Goal: Information Seeking & Learning: Learn about a topic

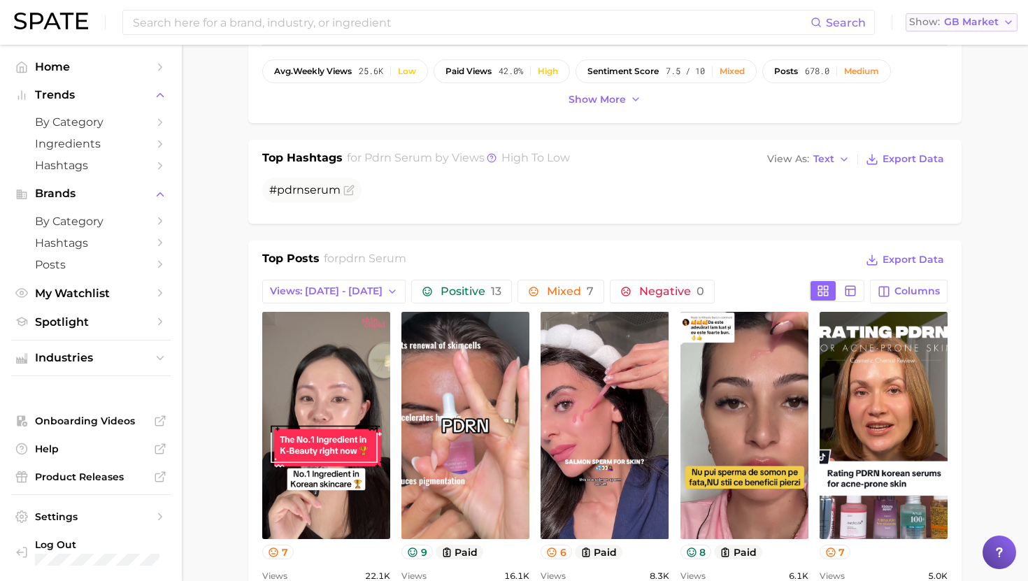
click at [983, 20] on span "GB Market" at bounding box center [971, 22] width 55 height 8
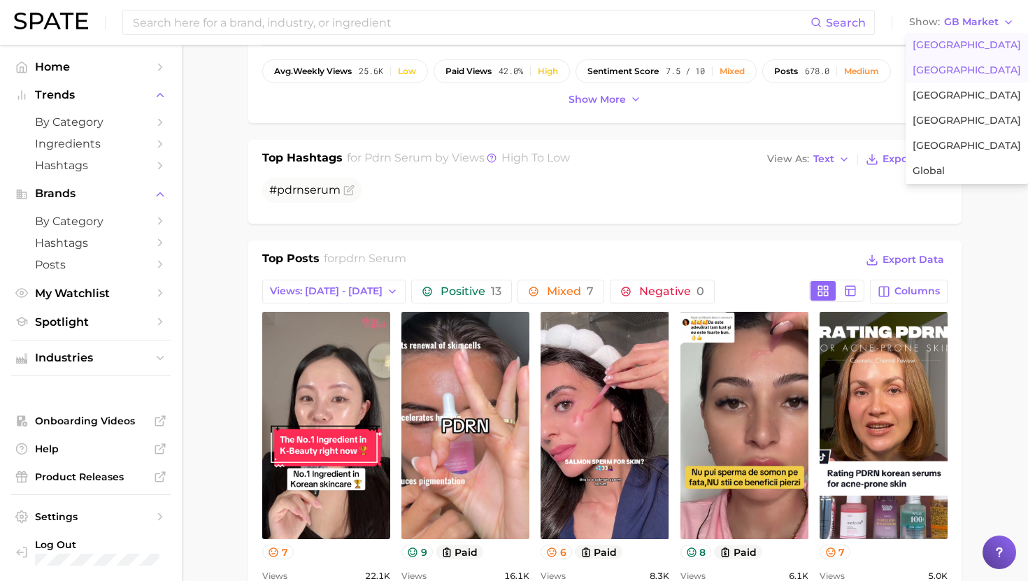
click at [919, 43] on span "United States" at bounding box center [967, 45] width 108 height 12
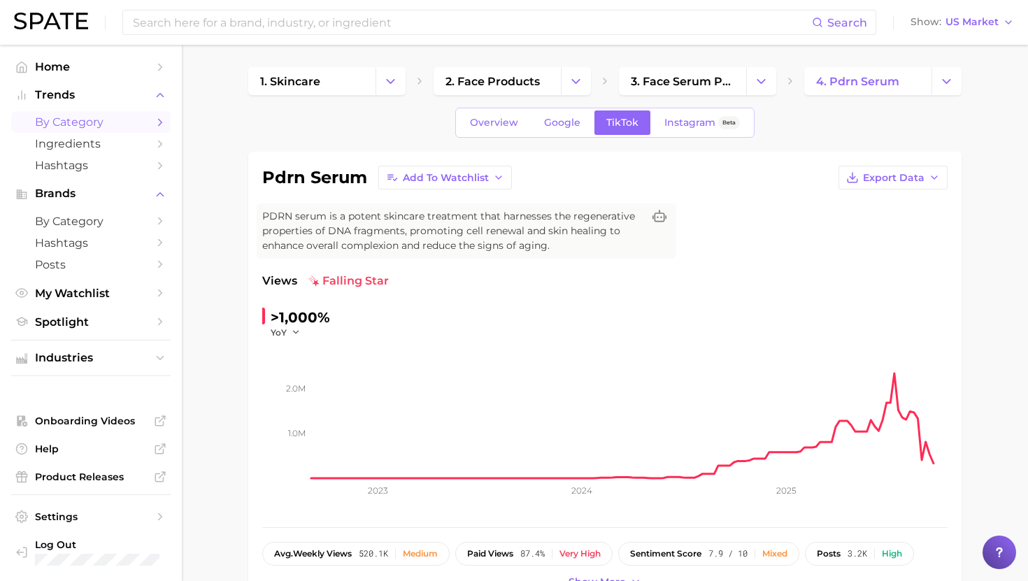
click at [75, 125] on span "by Category" at bounding box center [91, 121] width 112 height 13
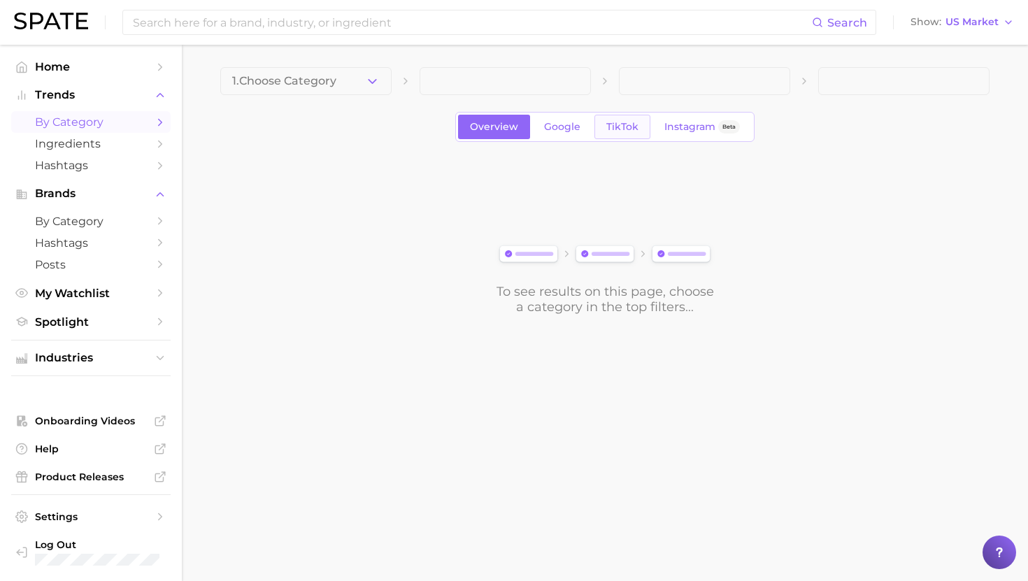
click at [621, 126] on span "TikTok" at bounding box center [622, 127] width 32 height 12
click at [294, 107] on div "1. Choose Category Overview Google TikTok Instagram Beta To see results on this…" at bounding box center [604, 191] width 769 height 248
click at [294, 90] on button "1. Choose Category" at bounding box center [305, 81] width 171 height 28
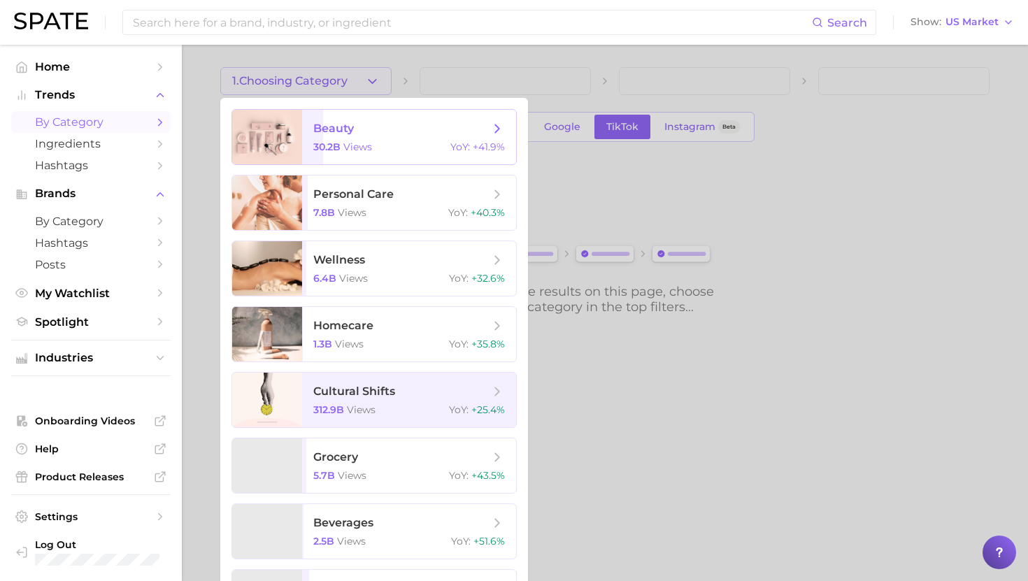
click at [294, 118] on div at bounding box center [267, 137] width 70 height 55
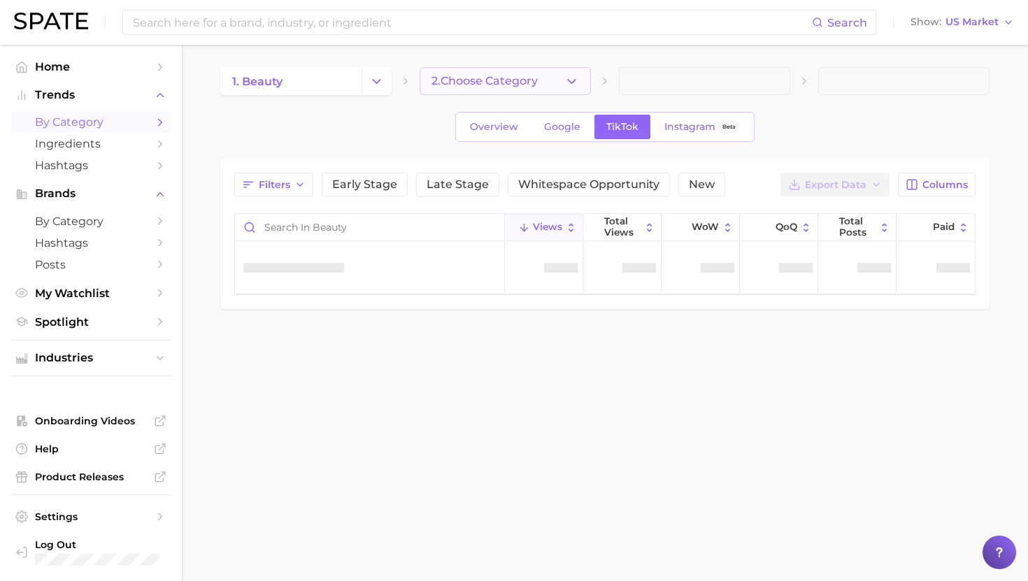
click at [451, 78] on span "2. Choose Category" at bounding box center [485, 81] width 106 height 13
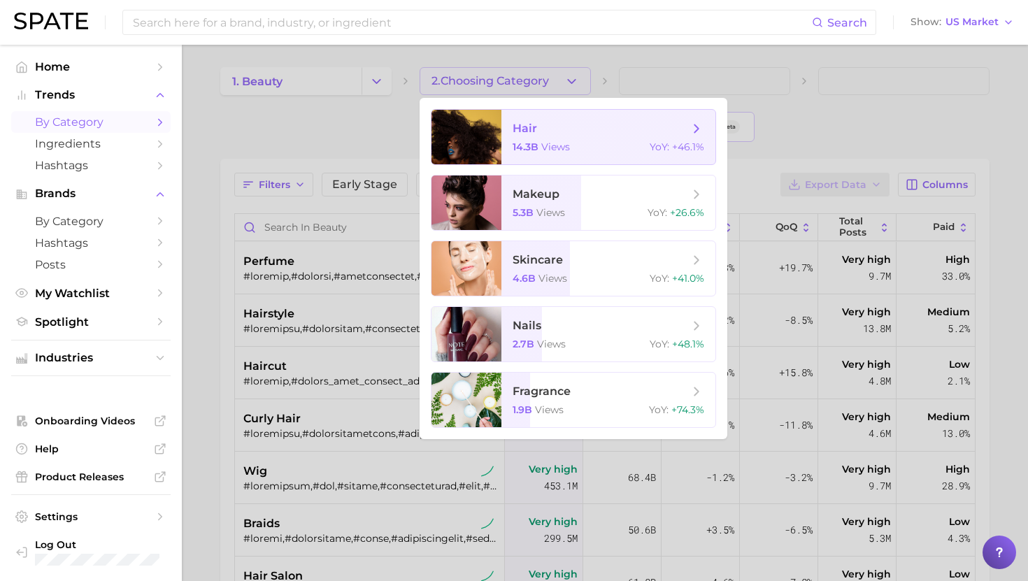
click at [525, 138] on span "hair 14.3b views YoY : +46.1%" at bounding box center [609, 137] width 214 height 55
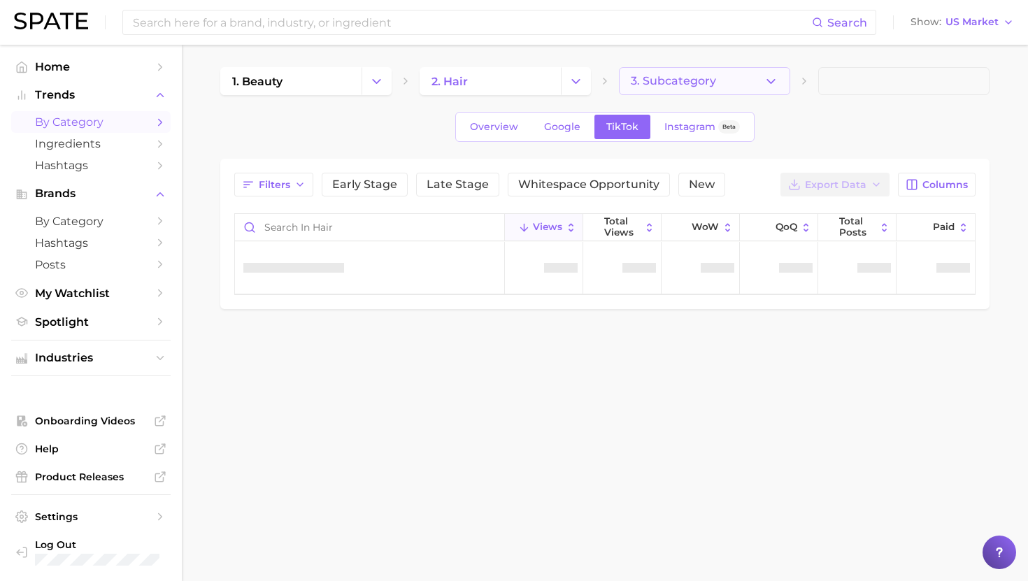
click at [690, 71] on button "3. Subcategory" at bounding box center [704, 81] width 171 height 28
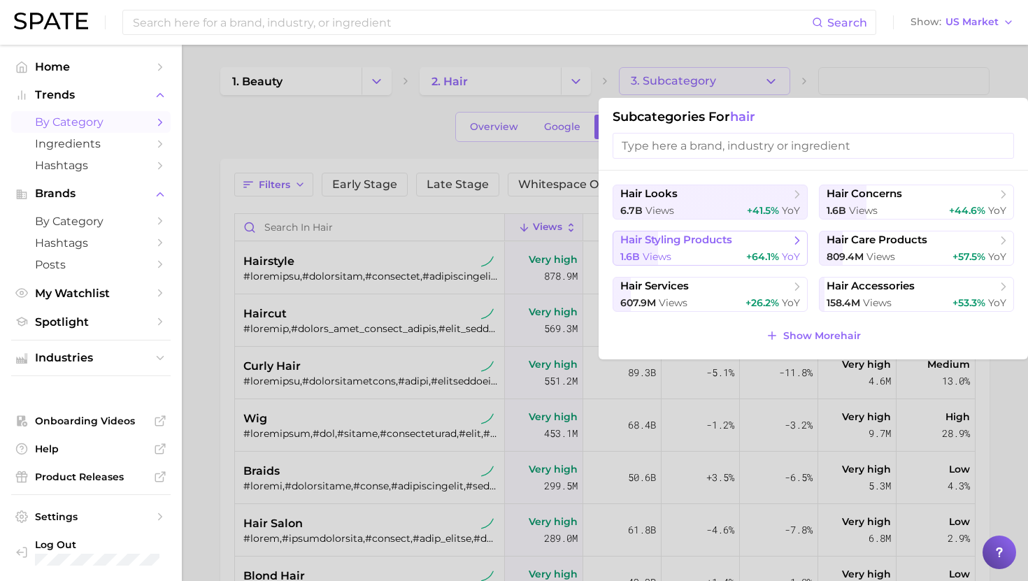
click at [692, 255] on div "1.6b views +64.1% YoY" at bounding box center [710, 256] width 180 height 13
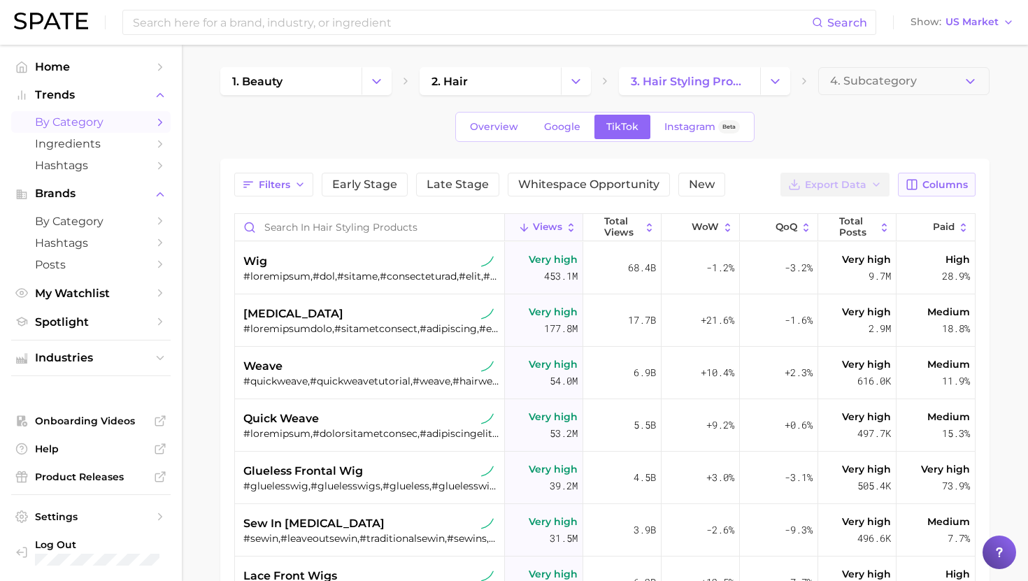
click at [900, 180] on button "Columns" at bounding box center [937, 185] width 78 height 24
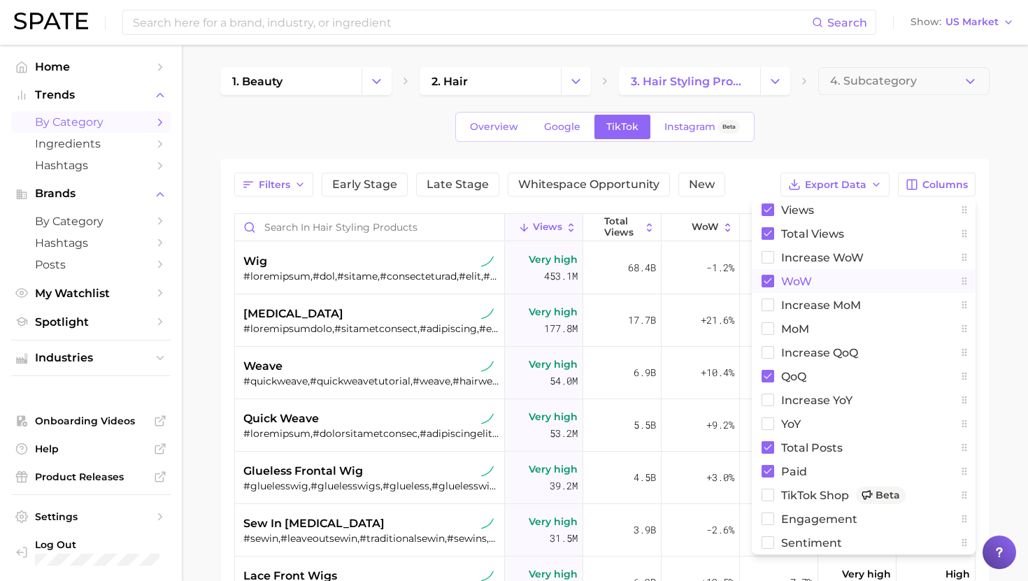
click at [809, 283] on span "WoW" at bounding box center [796, 282] width 31 height 12
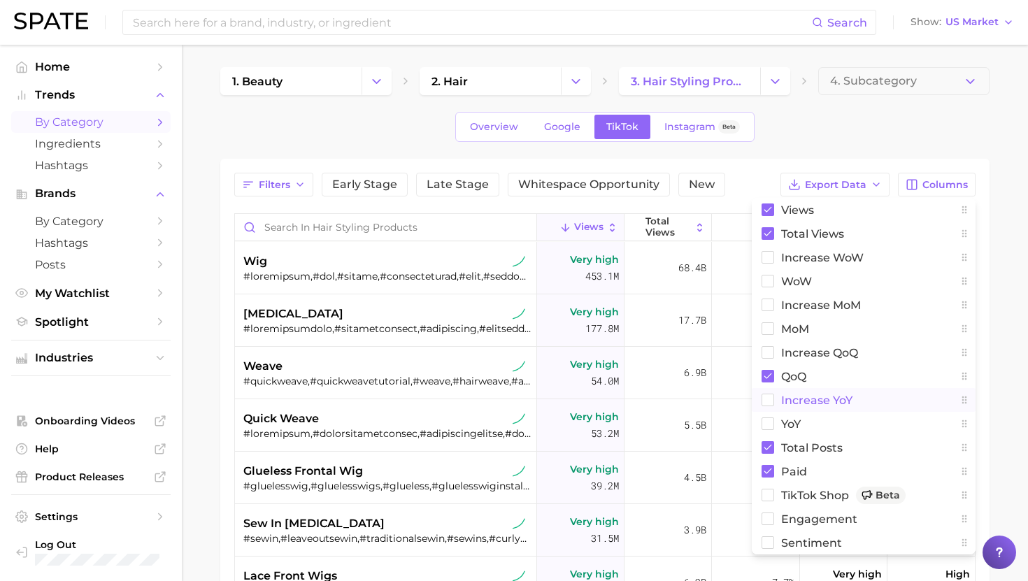
click at [804, 395] on span "increase YoY" at bounding box center [816, 401] width 71 height 12
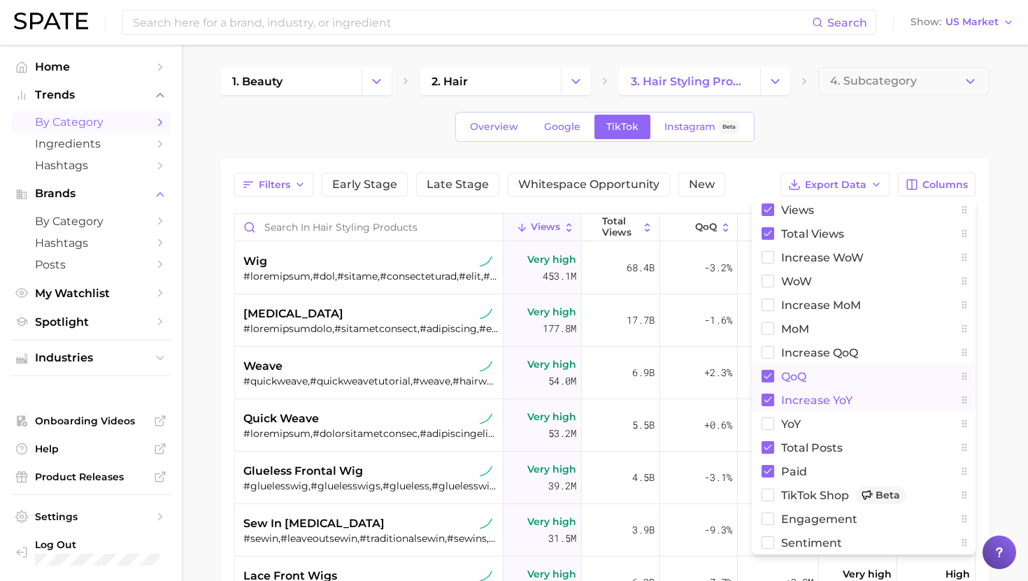
click at [797, 377] on span "QoQ" at bounding box center [793, 377] width 25 height 12
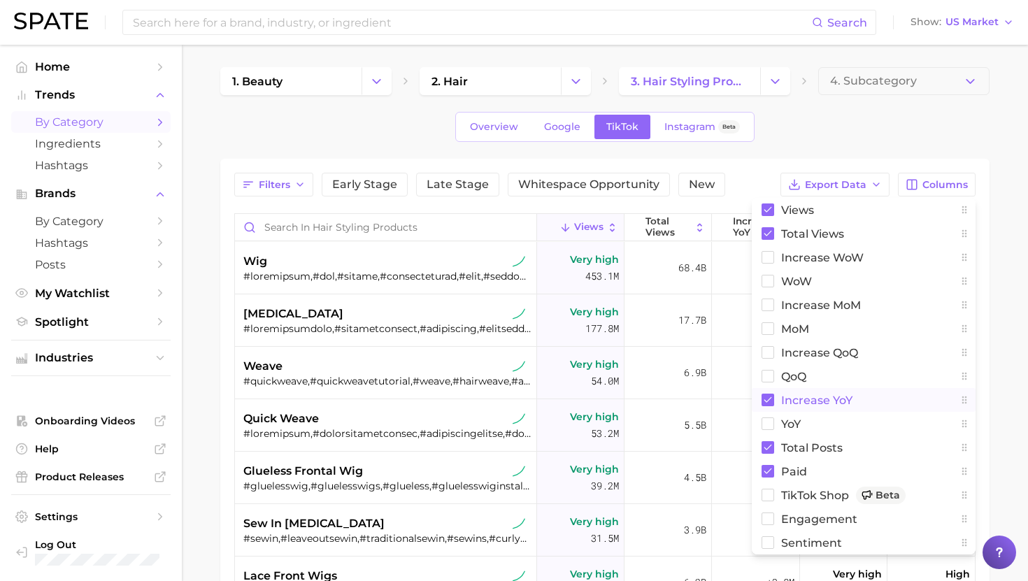
click at [796, 400] on span "increase YoY" at bounding box center [816, 401] width 71 height 12
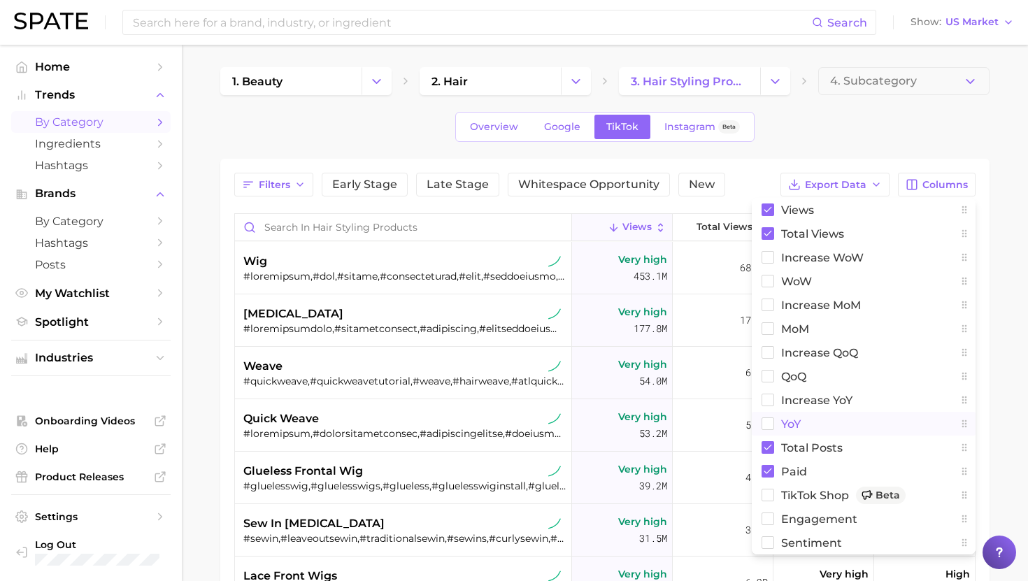
click at [795, 424] on span "YoY" at bounding box center [791, 424] width 20 height 12
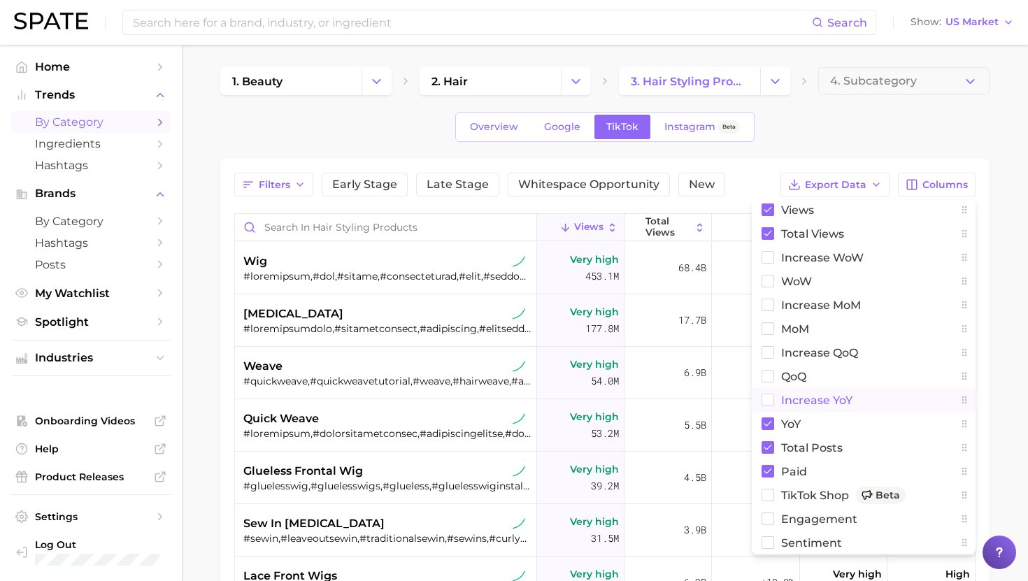
click at [797, 397] on span "increase YoY" at bounding box center [816, 401] width 71 height 12
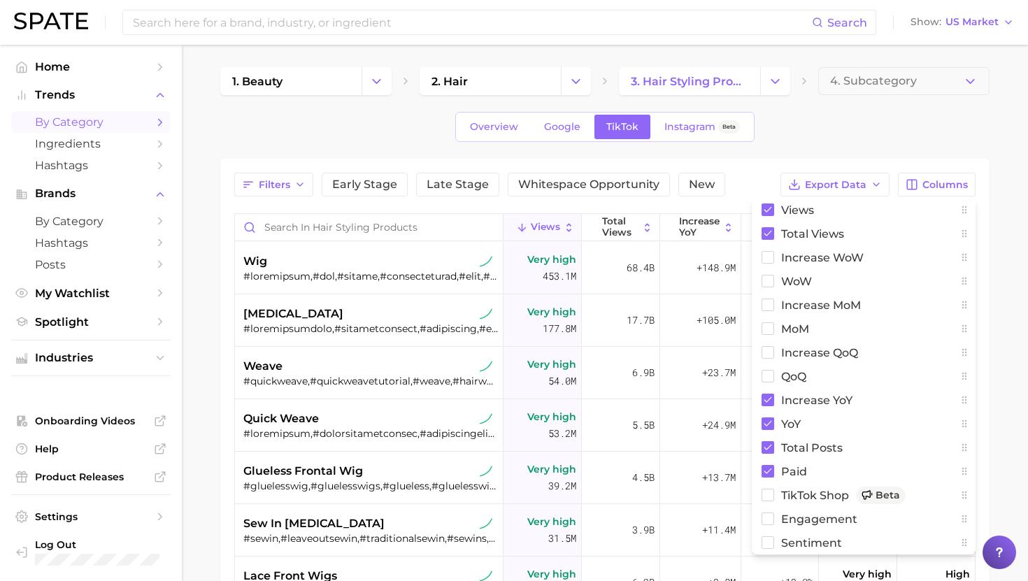
click at [778, 154] on div "1. beauty 2. hair 3. hair styling products 4. Subcategory Overview Google TikTo…" at bounding box center [604, 437] width 769 height 741
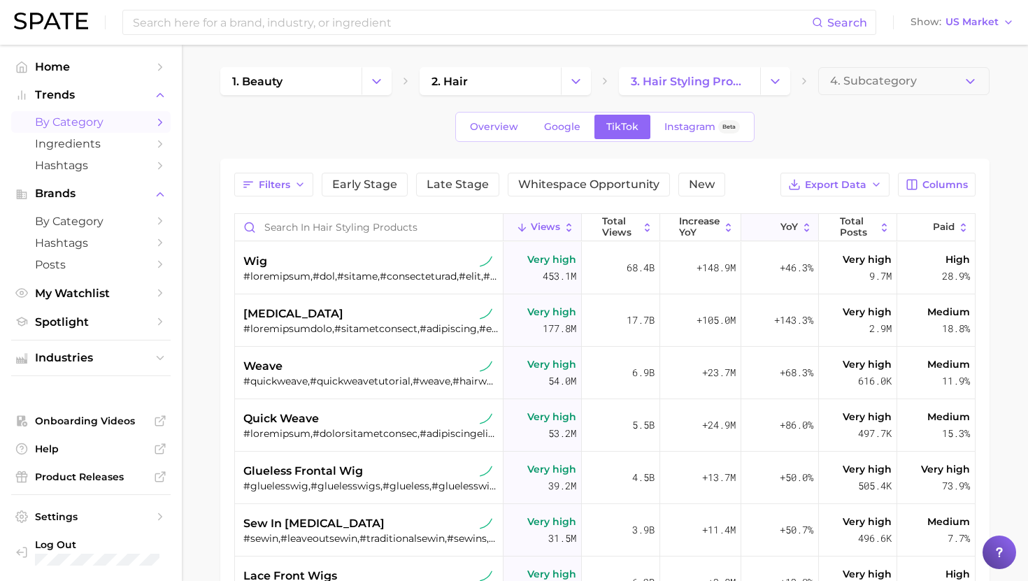
click at [762, 220] on button "YoY" at bounding box center [780, 227] width 78 height 27
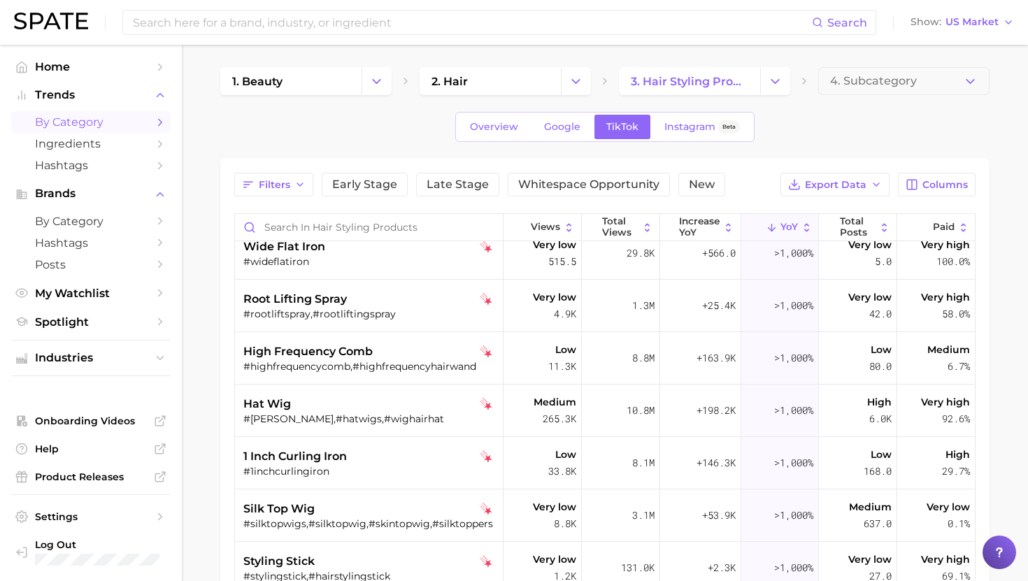
scroll to position [173, 0]
click at [380, 303] on div "root lifting spray" at bounding box center [370, 298] width 255 height 17
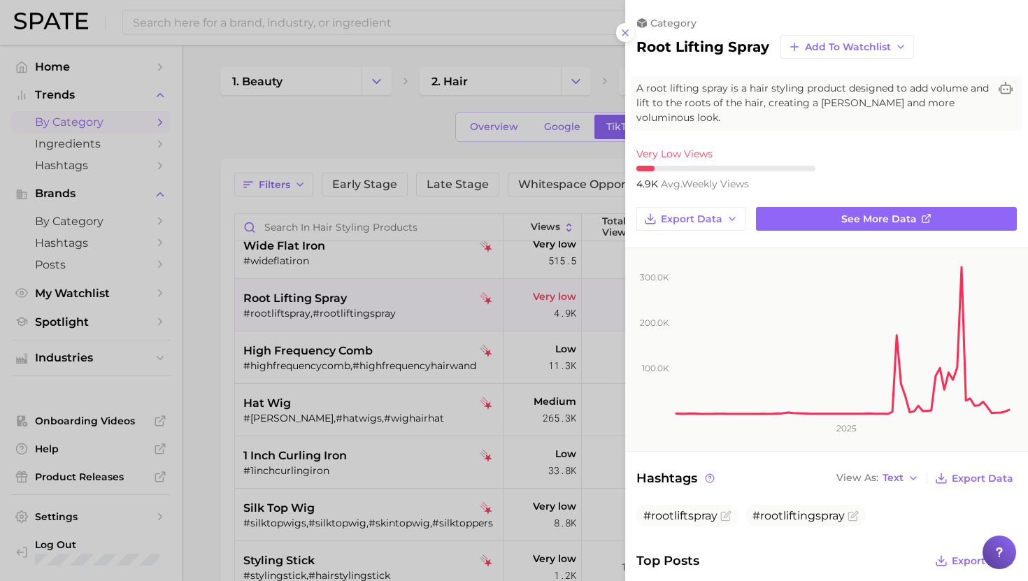
scroll to position [0, 0]
click at [396, 377] on div at bounding box center [514, 290] width 1028 height 581
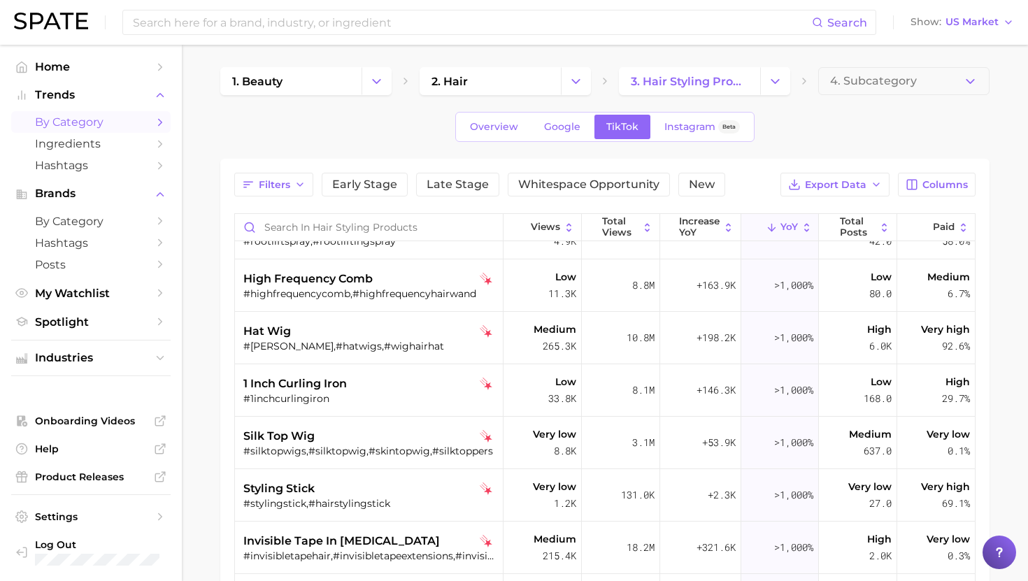
scroll to position [252, 0]
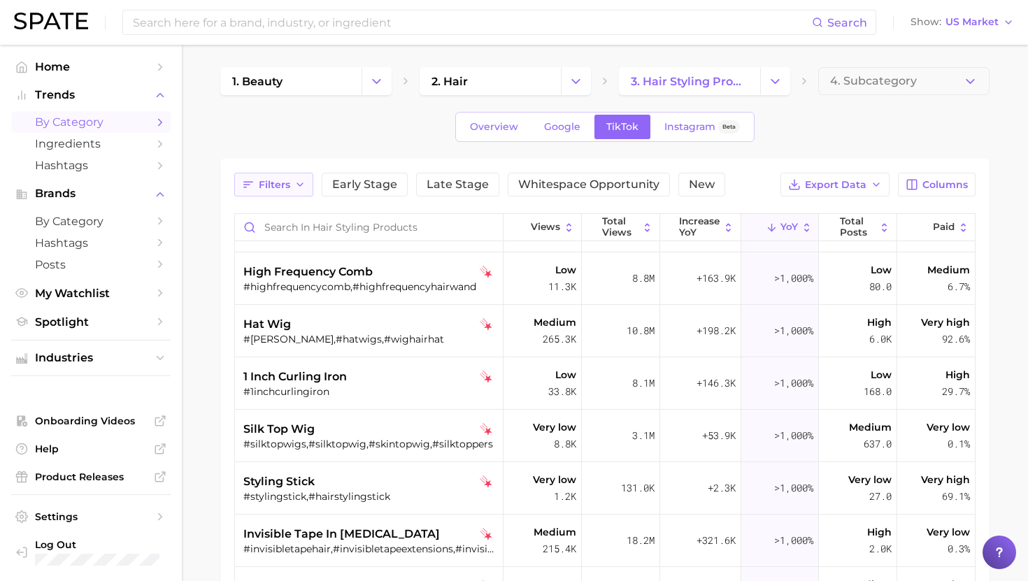
click at [279, 173] on button "Filters" at bounding box center [273, 185] width 79 height 24
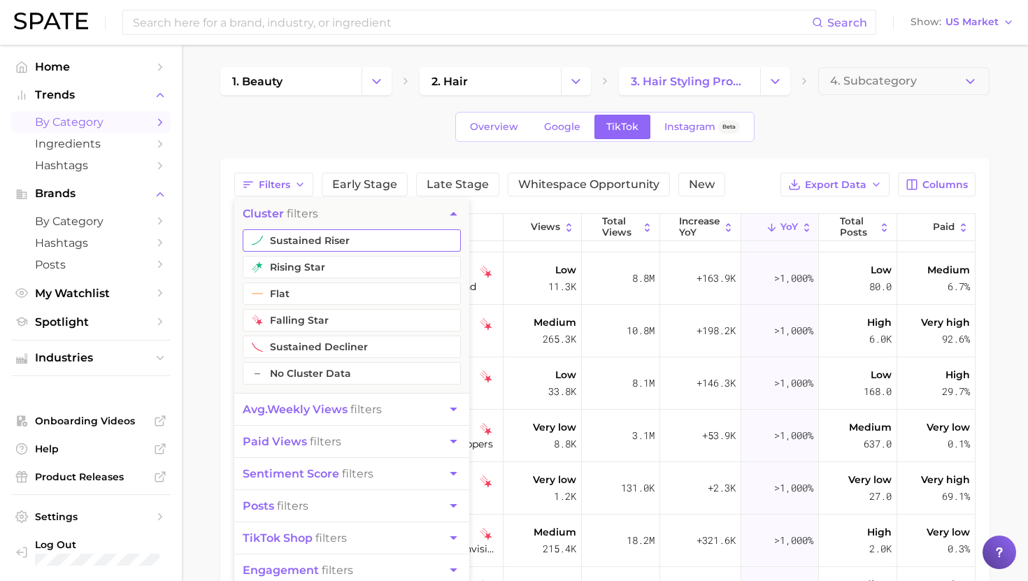
click at [281, 248] on button "sustained riser" at bounding box center [352, 240] width 218 height 22
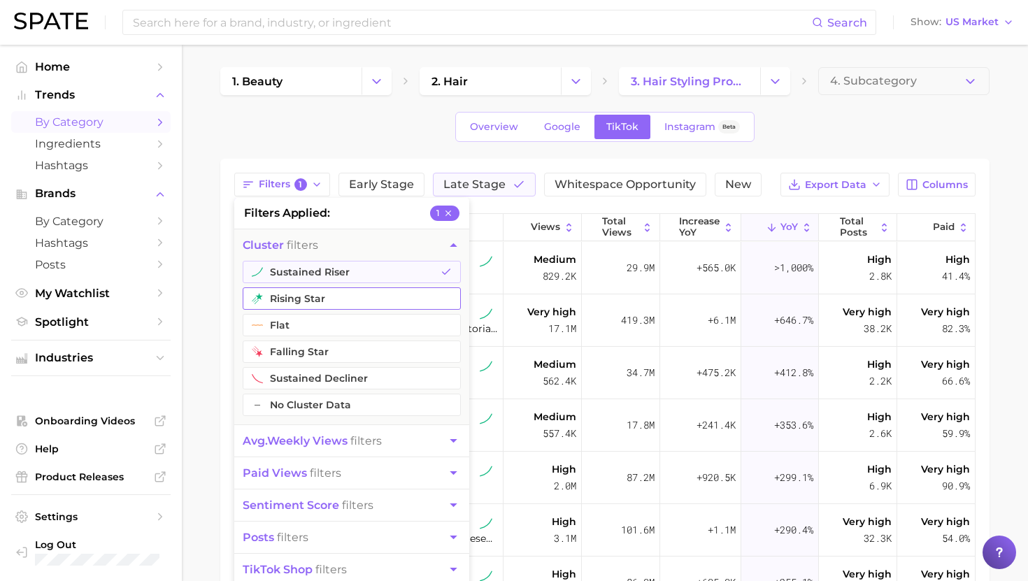
click at [276, 302] on button "rising star" at bounding box center [352, 298] width 218 height 22
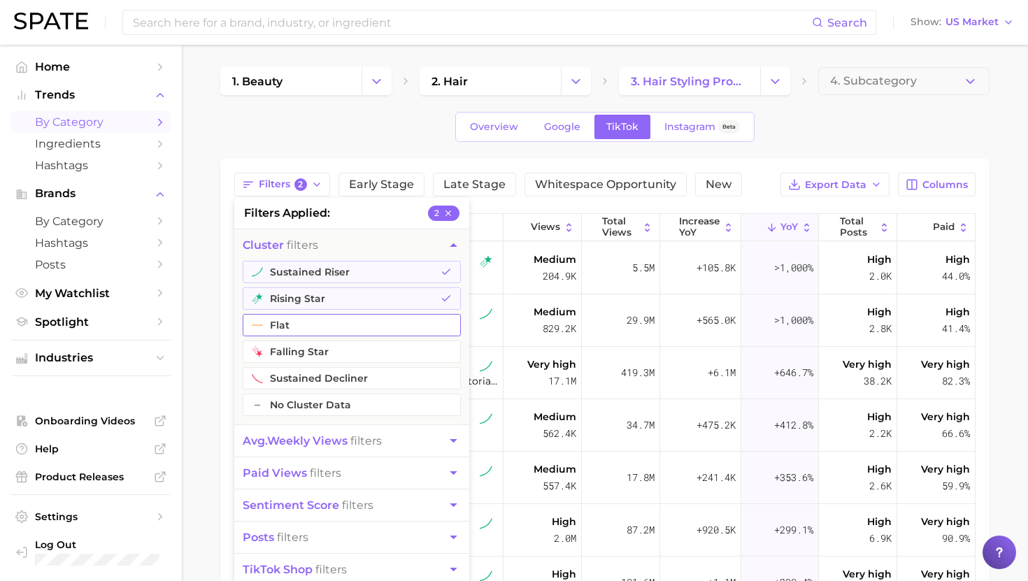
click at [269, 320] on button "flat" at bounding box center [352, 325] width 218 height 22
click at [177, 278] on nav "Home Trends by Category Ingredients Hashtags Brands by Category Hashtags Posts …" at bounding box center [91, 313] width 182 height 537
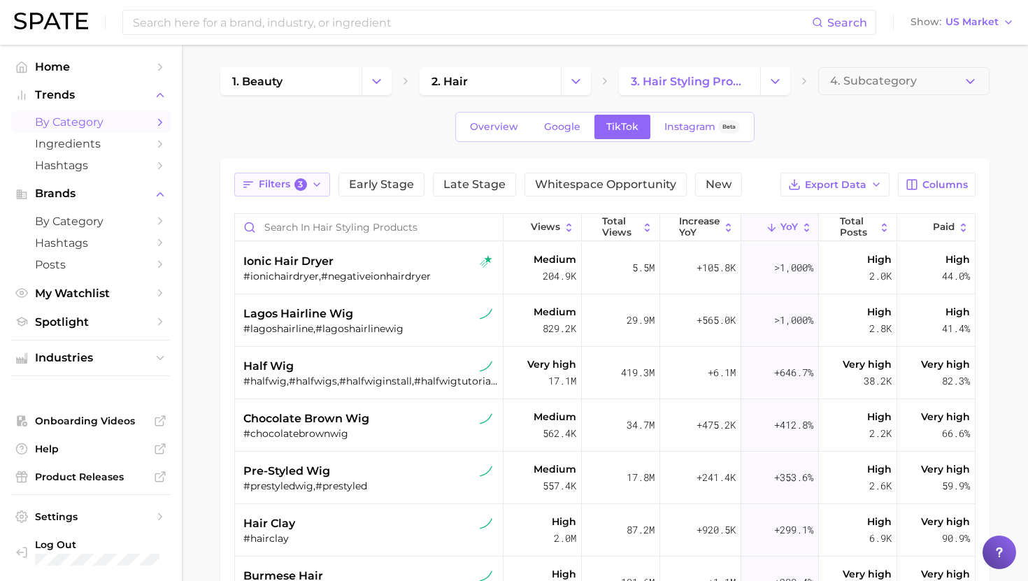
click at [308, 184] on button "Filters 3" at bounding box center [282, 185] width 96 height 24
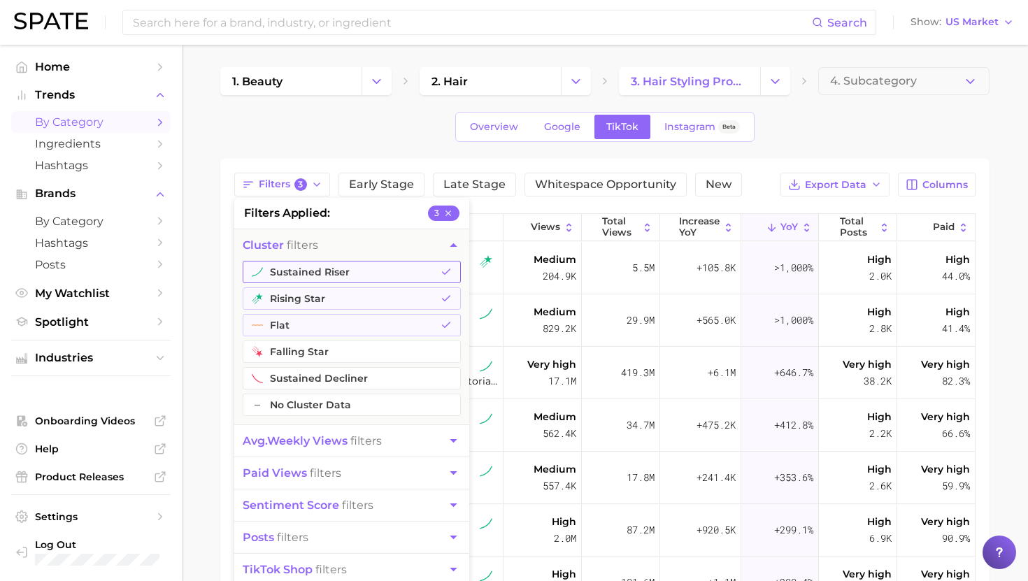
click at [292, 261] on button "sustained riser" at bounding box center [352, 272] width 218 height 22
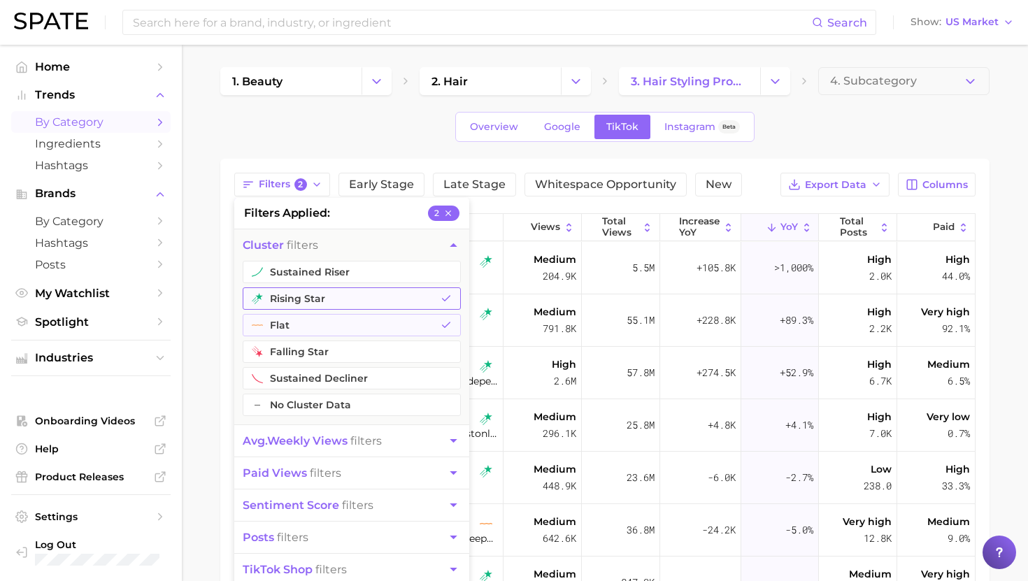
click at [292, 297] on button "rising star" at bounding box center [352, 298] width 218 height 22
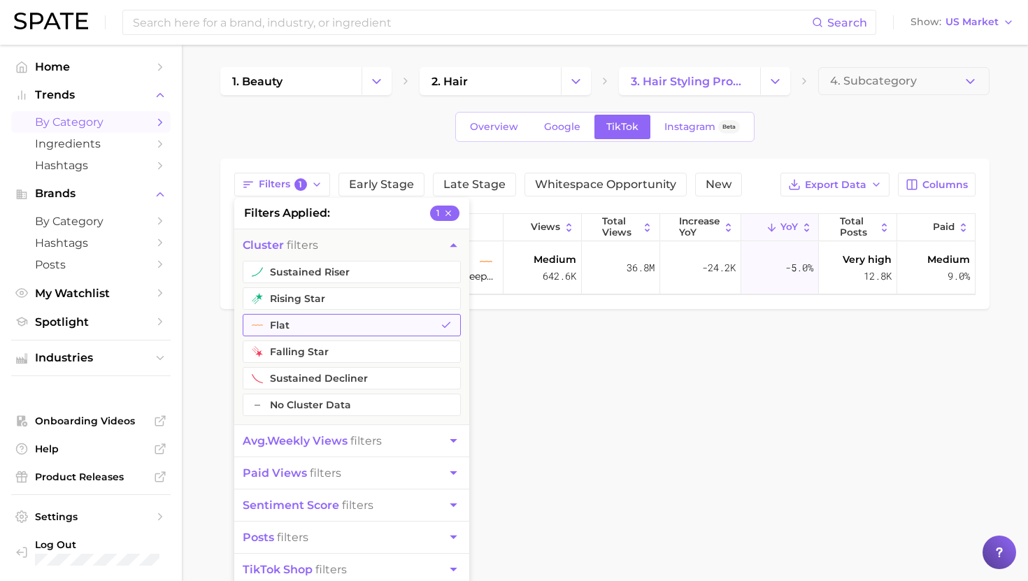
click at [290, 316] on button "flat" at bounding box center [352, 325] width 218 height 22
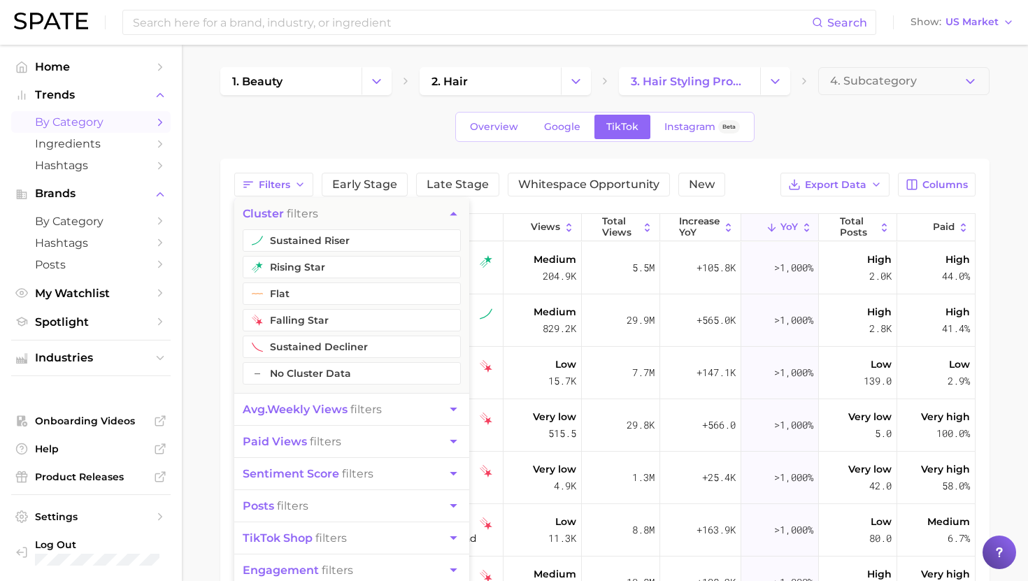
click at [291, 418] on button "avg. weekly views filters" at bounding box center [351, 409] width 235 height 31
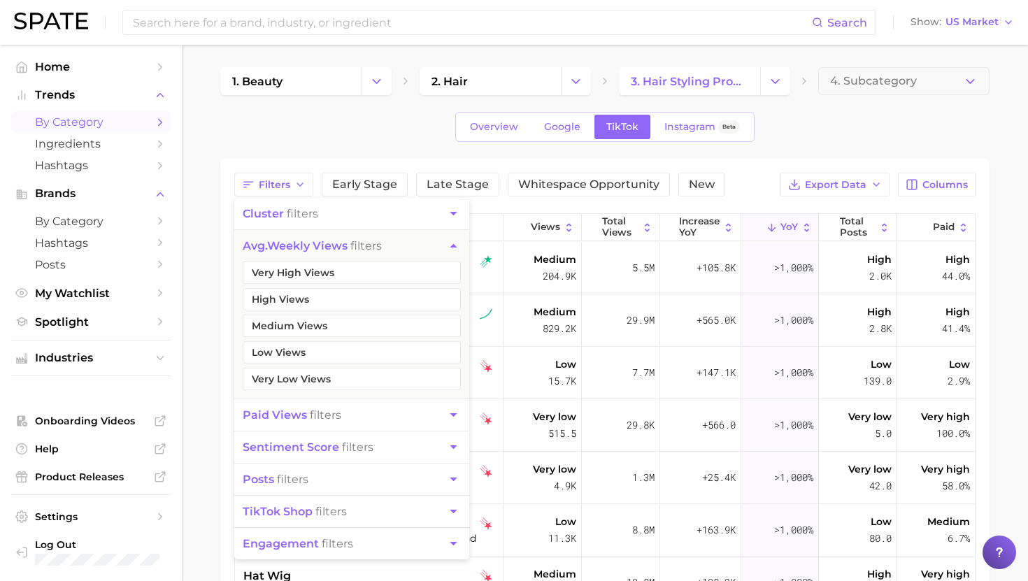
drag, startPoint x: 311, startPoint y: 279, endPoint x: 311, endPoint y: 290, distance: 11.2
click at [311, 279] on button "Very High Views" at bounding box center [352, 273] width 218 height 22
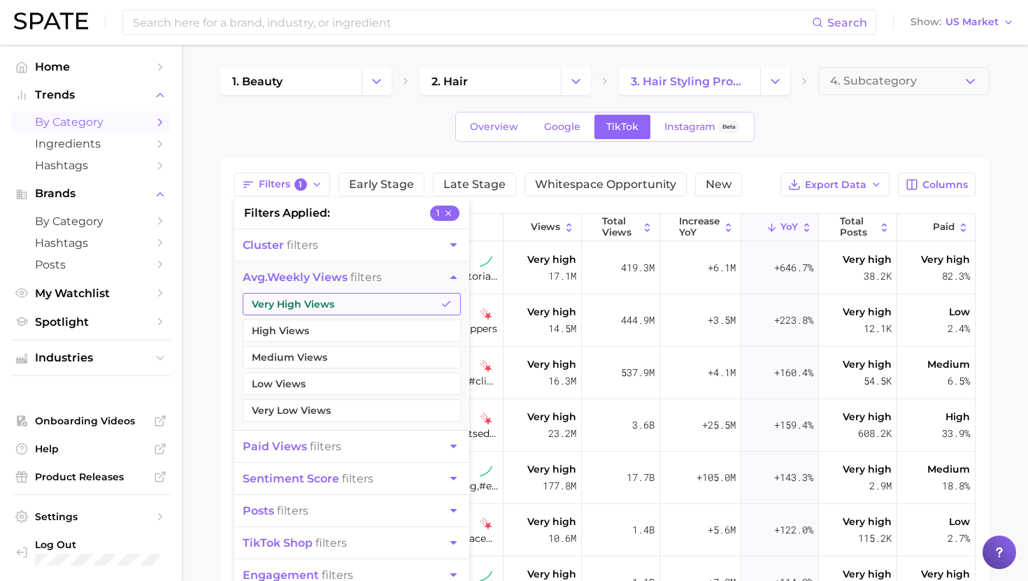
click at [311, 301] on button "Very High Views" at bounding box center [352, 304] width 218 height 22
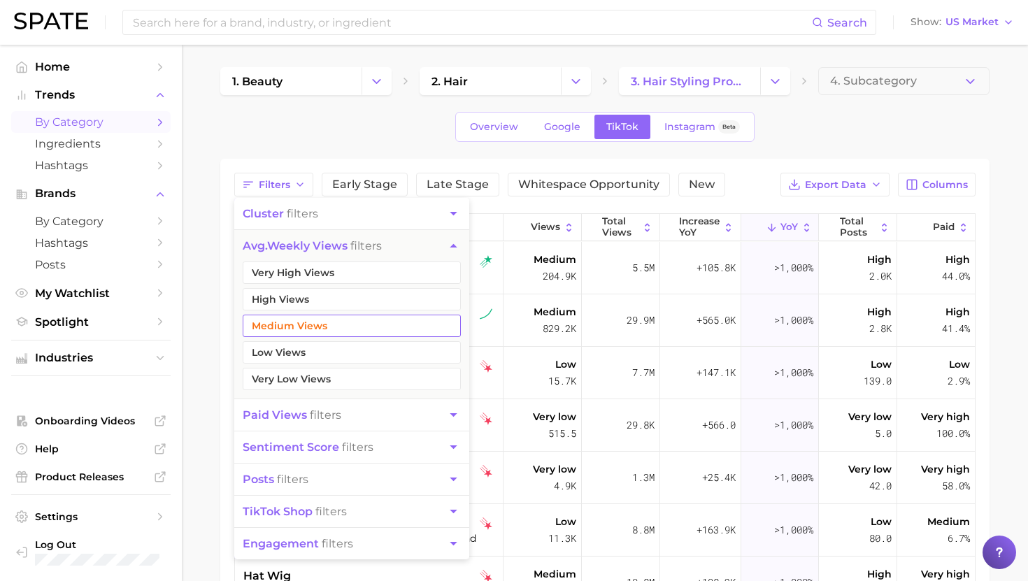
click at [306, 329] on button "Medium Views" at bounding box center [352, 326] width 218 height 22
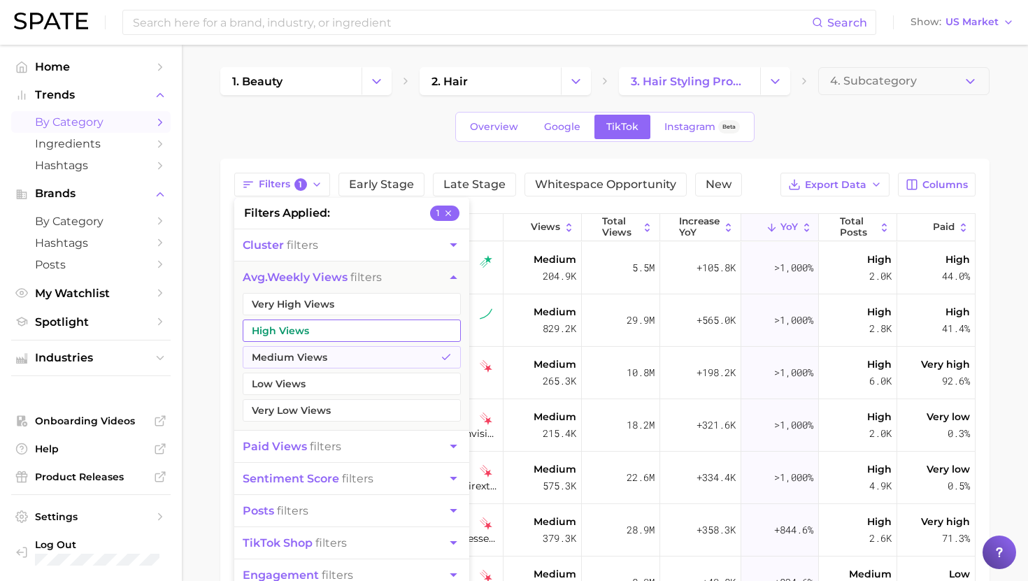
click at [302, 324] on button "High Views" at bounding box center [352, 331] width 218 height 22
click at [302, 304] on button "Very High Views" at bounding box center [352, 304] width 218 height 22
click at [299, 381] on button "Low Views" at bounding box center [352, 384] width 218 height 22
click at [206, 308] on main "1. beauty 2. hair 3. hair styling products 4. Subcategory Overview Google TikTo…" at bounding box center [605, 462] width 846 height 834
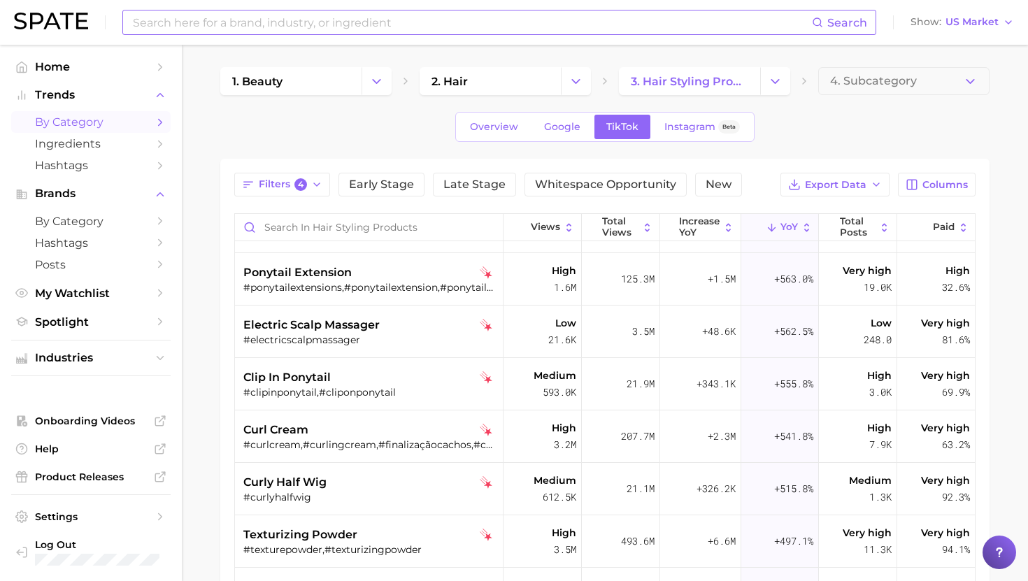
scroll to position [1046, 0]
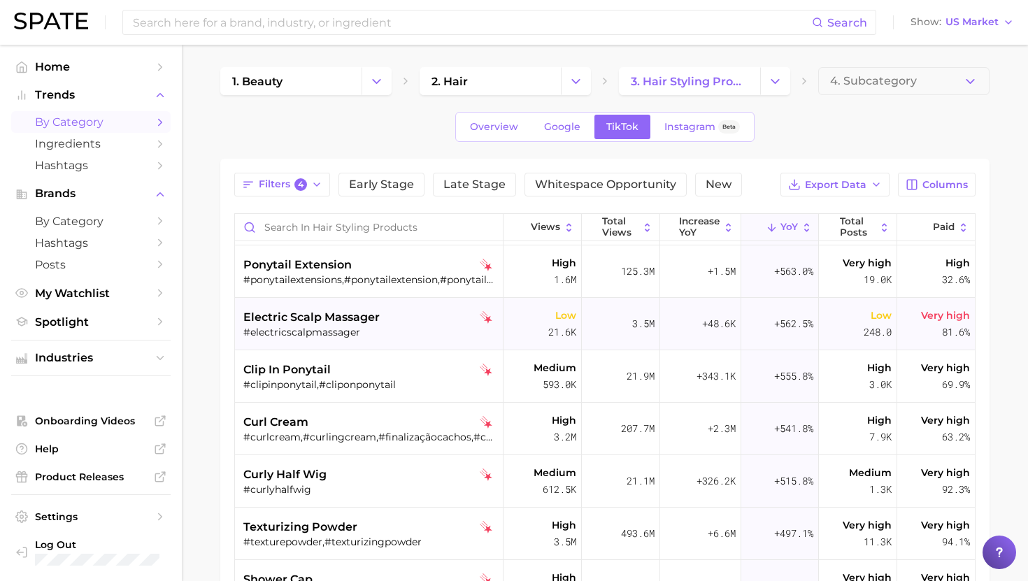
click at [389, 318] on div "electric scalp massager" at bounding box center [370, 317] width 255 height 17
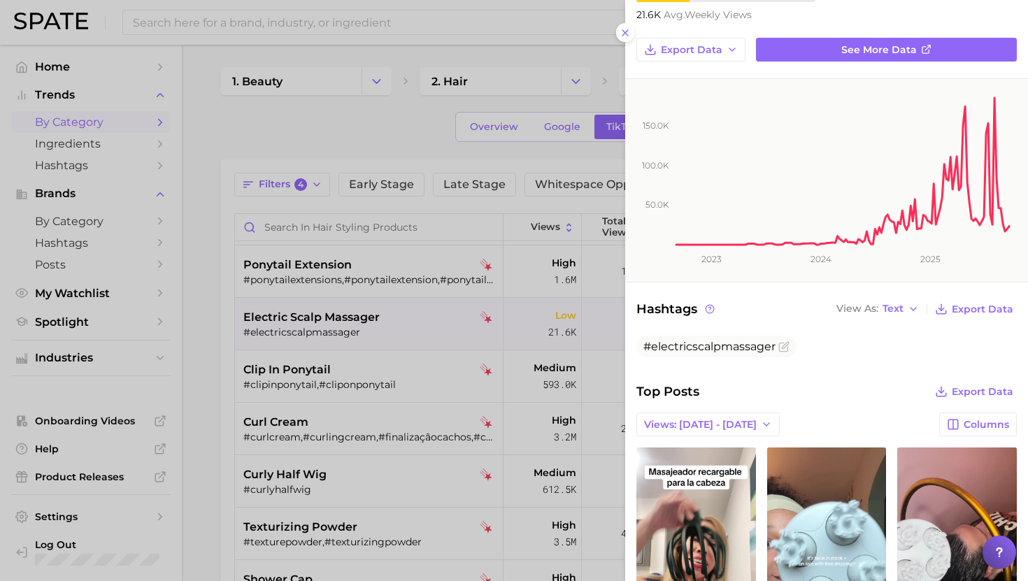
scroll to position [0, 0]
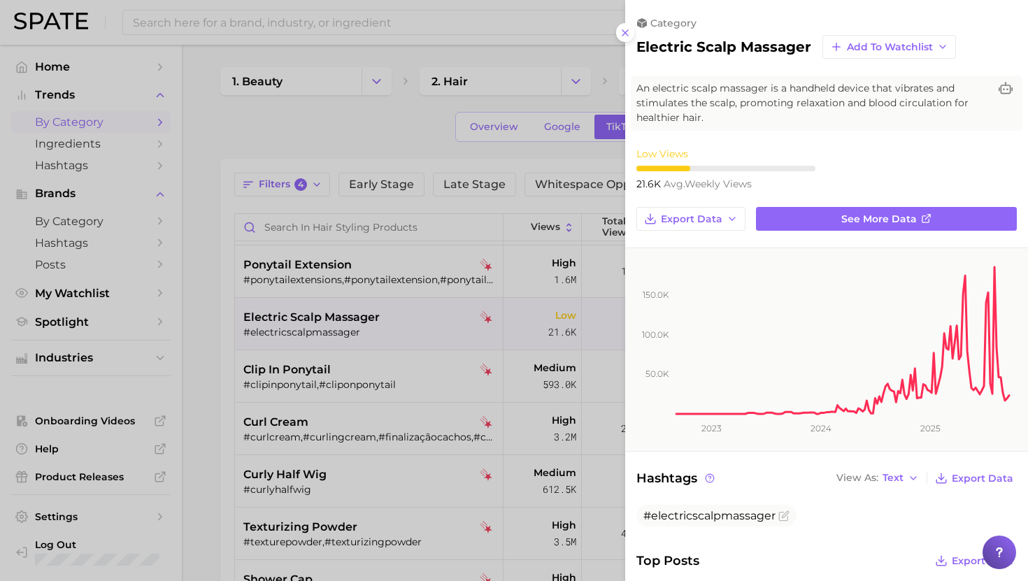
click at [432, 464] on div at bounding box center [514, 290] width 1028 height 581
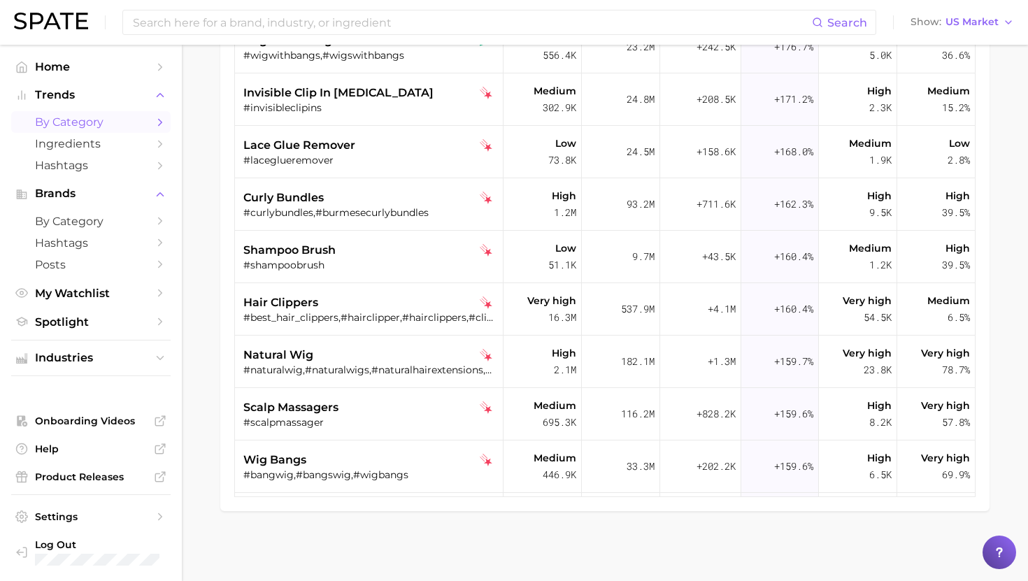
scroll to position [4131, 0]
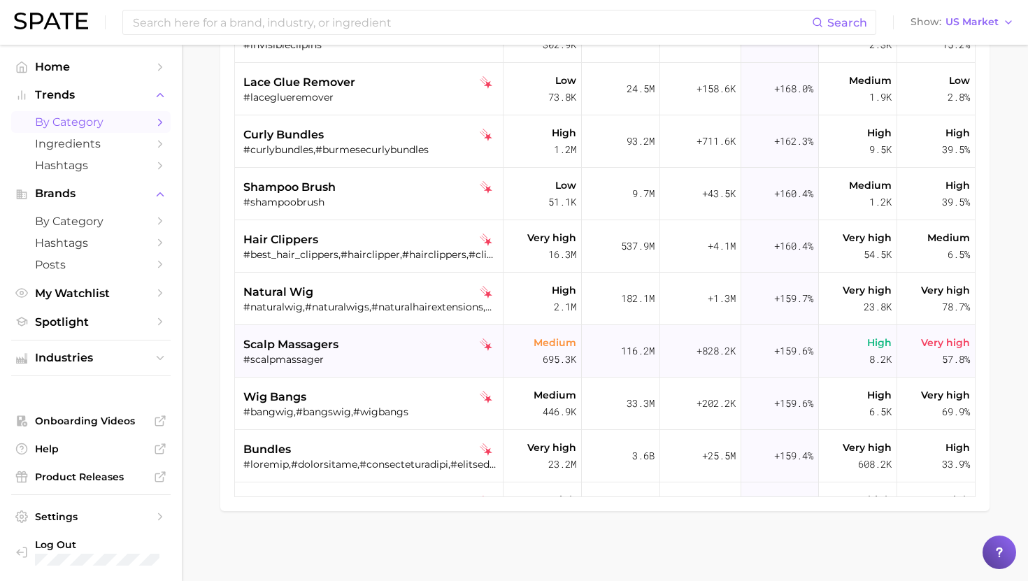
click at [395, 352] on div "scalp massagers" at bounding box center [370, 344] width 255 height 17
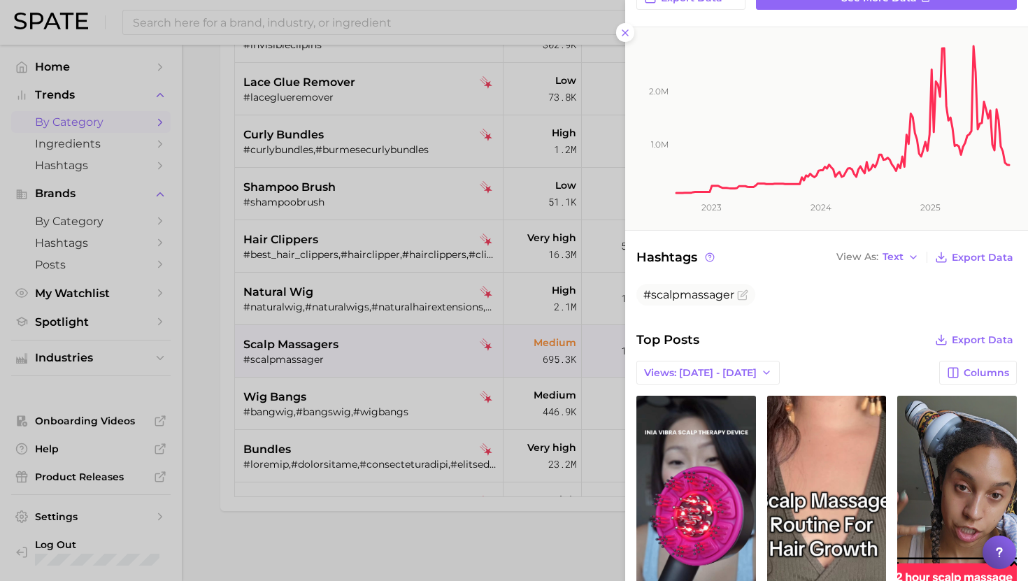
scroll to position [222, 0]
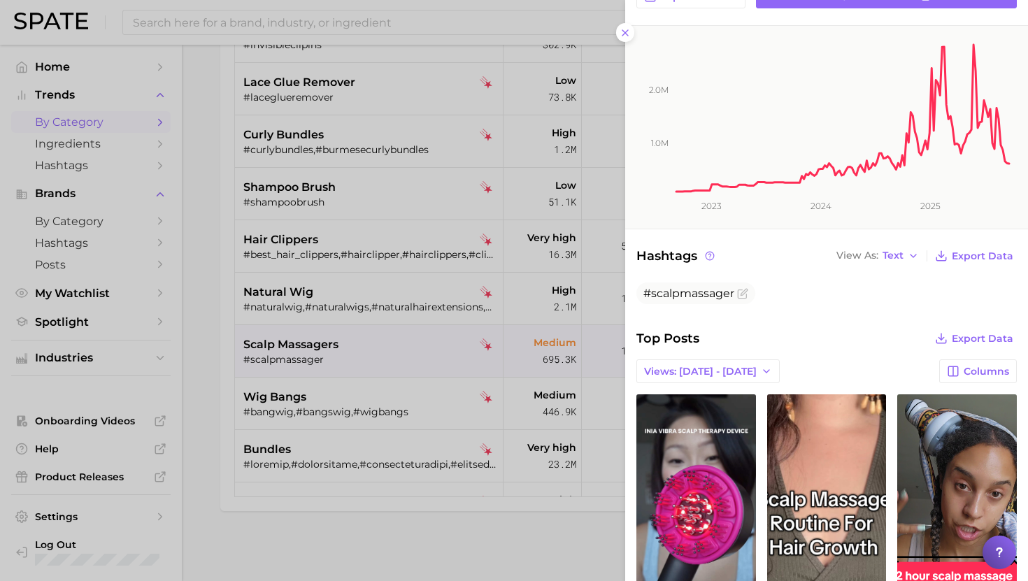
click at [481, 373] on div at bounding box center [514, 290] width 1028 height 581
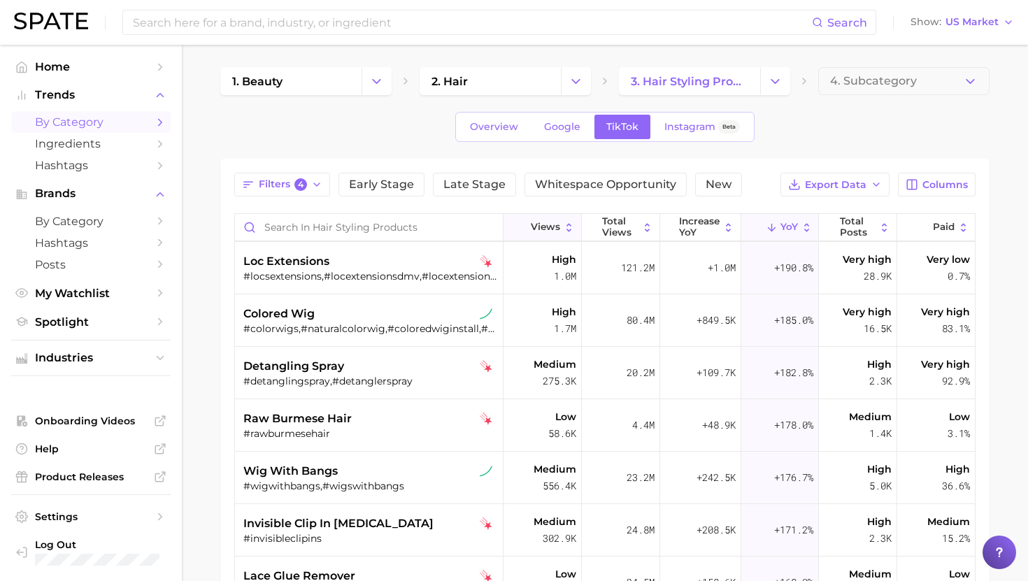
scroll to position [3852, 0]
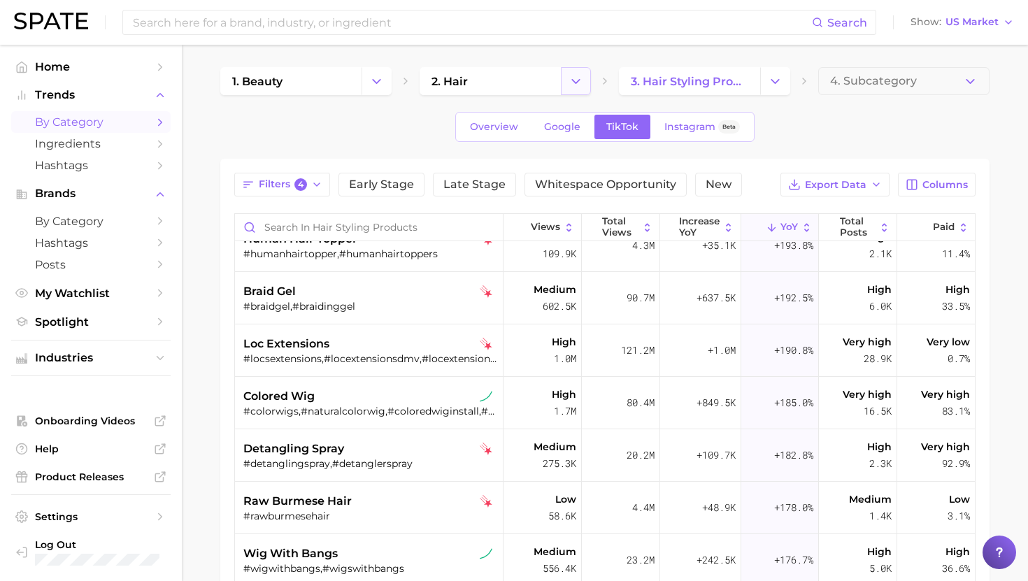
click at [578, 75] on icon "Change Category" at bounding box center [576, 81] width 15 height 15
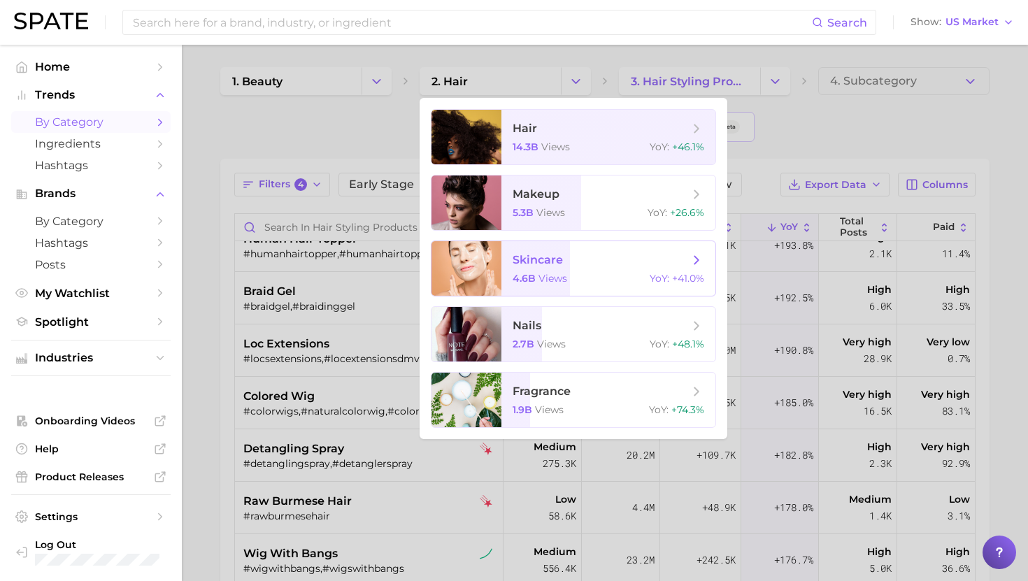
click at [546, 266] on span "skincare" at bounding box center [538, 259] width 50 height 13
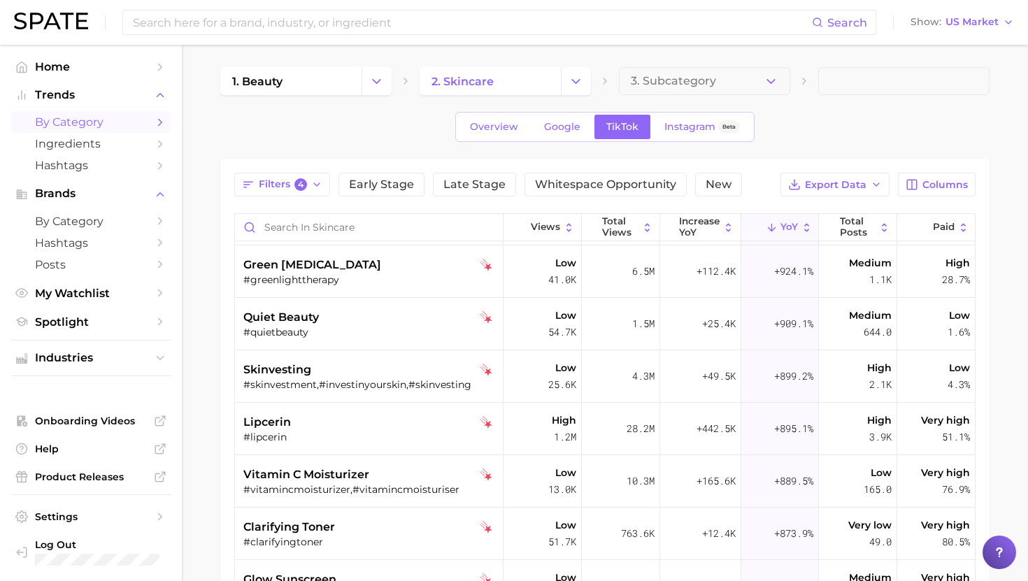
scroll to position [1419, 0]
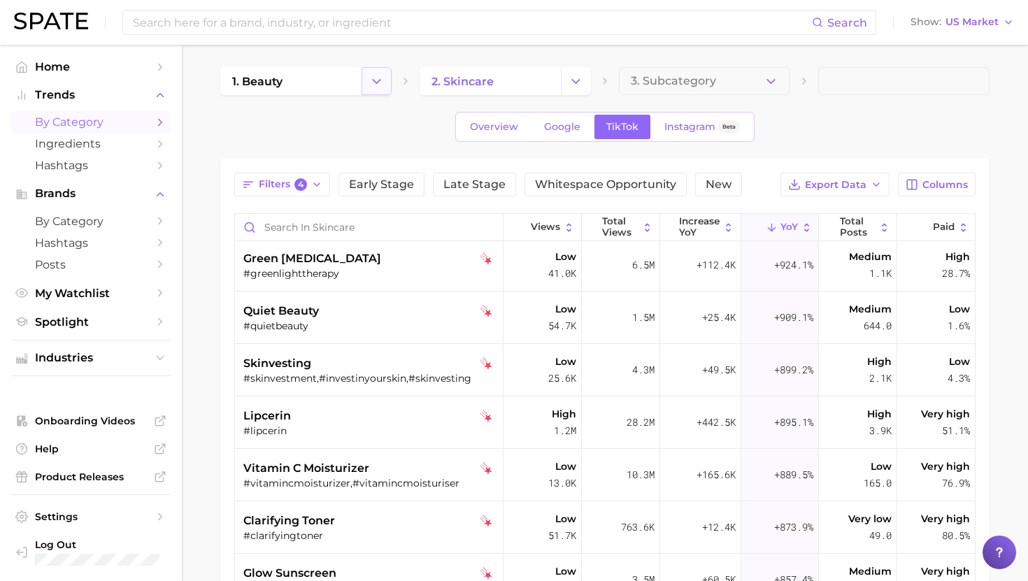
click at [374, 82] on icon "Change Category" at bounding box center [376, 81] width 15 height 15
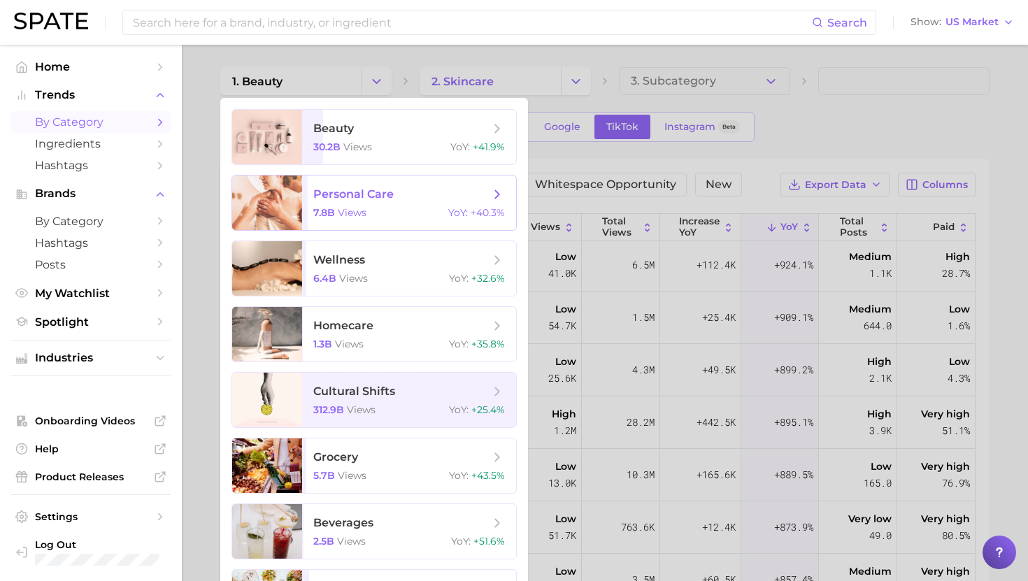
click at [369, 197] on span "personal care" at bounding box center [353, 193] width 80 height 13
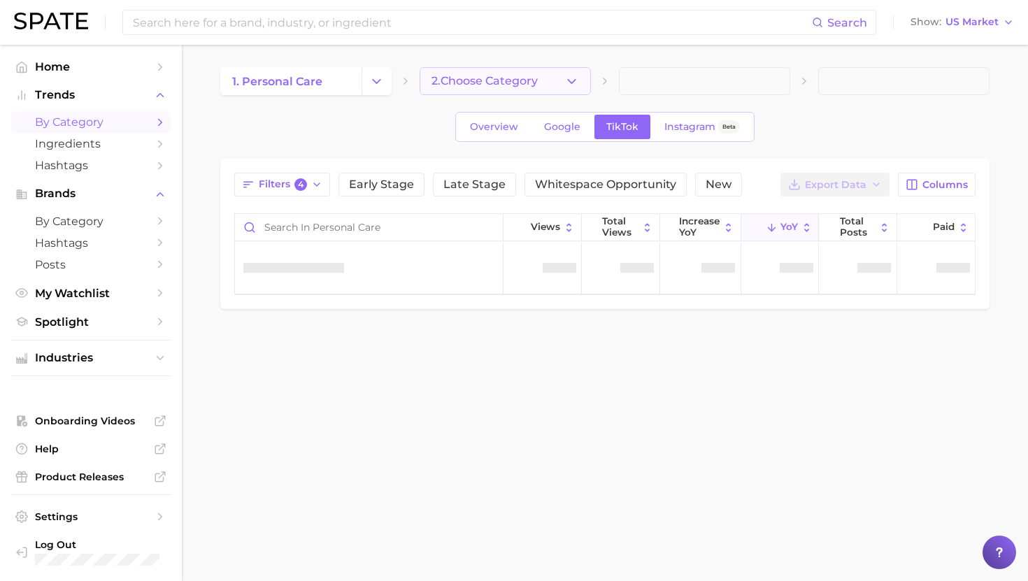
click at [511, 73] on button "2. Choose Category" at bounding box center [505, 81] width 171 height 28
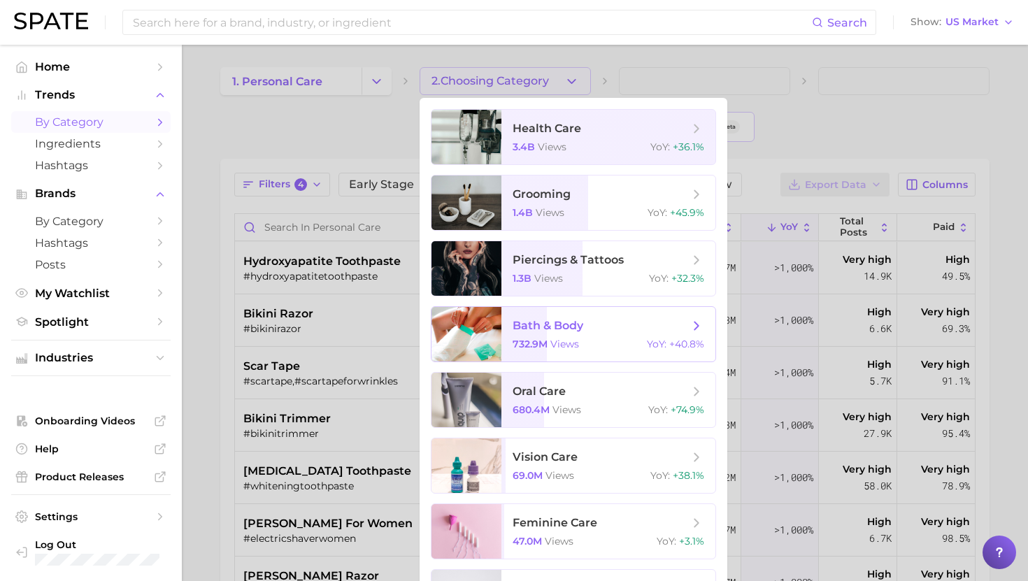
click at [548, 332] on span "bath & body" at bounding box center [548, 325] width 71 height 13
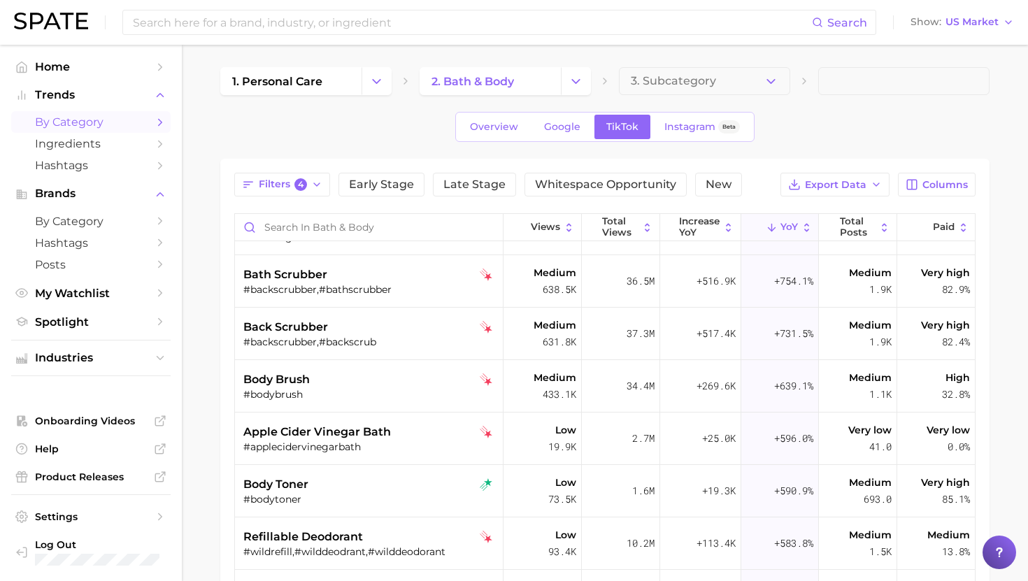
scroll to position [1261, 0]
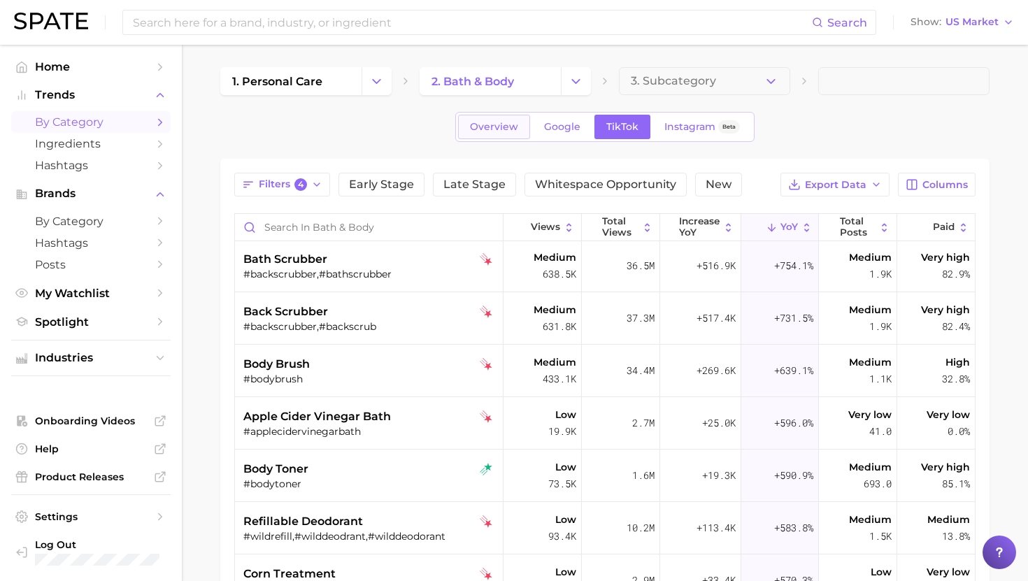
click at [502, 132] on span "Overview" at bounding box center [494, 127] width 48 height 12
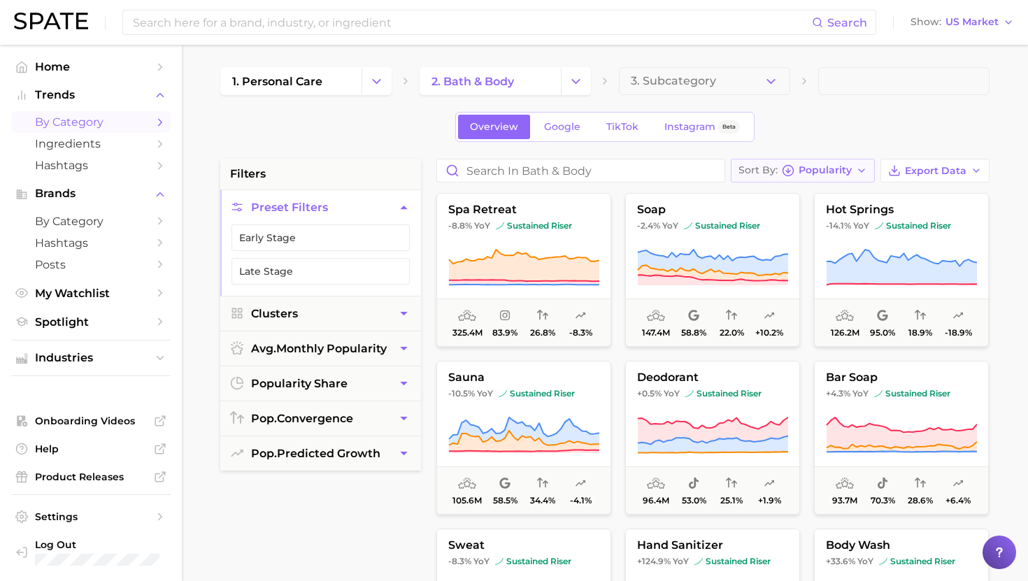
click at [834, 171] on span "Popularity" at bounding box center [825, 170] width 53 height 8
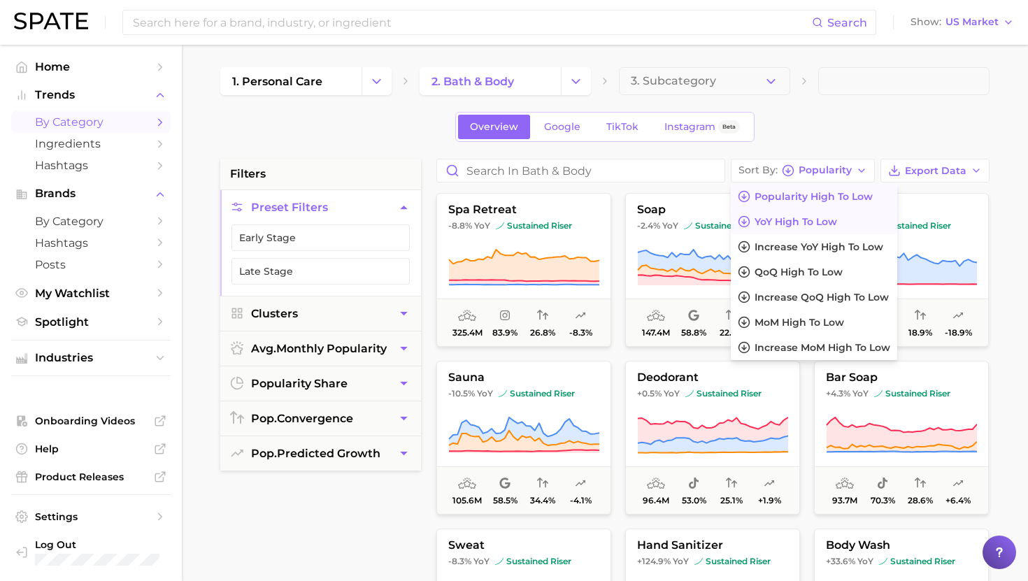
click at [788, 220] on span "YoY high to low" at bounding box center [796, 222] width 83 height 12
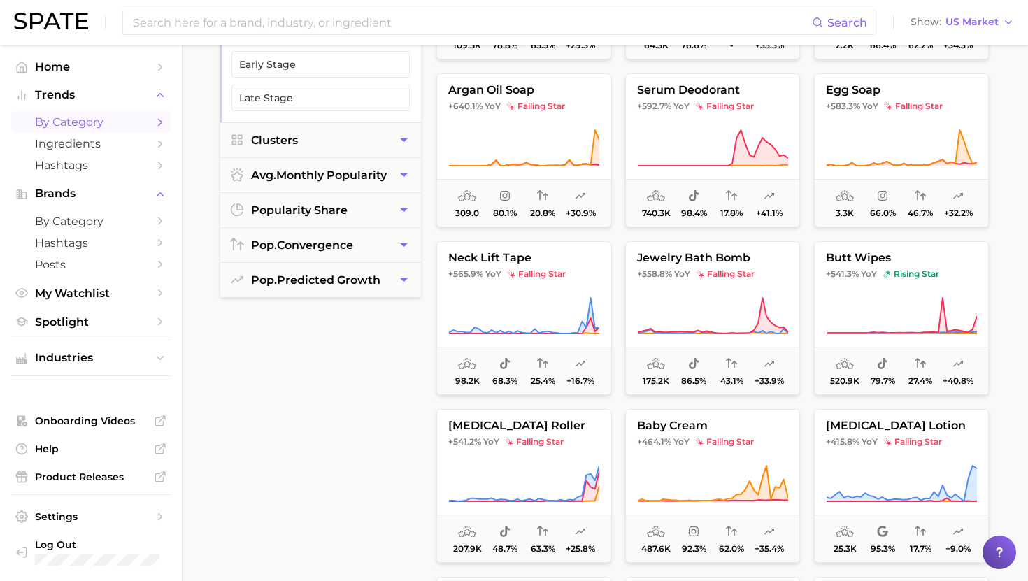
scroll to position [1451, 0]
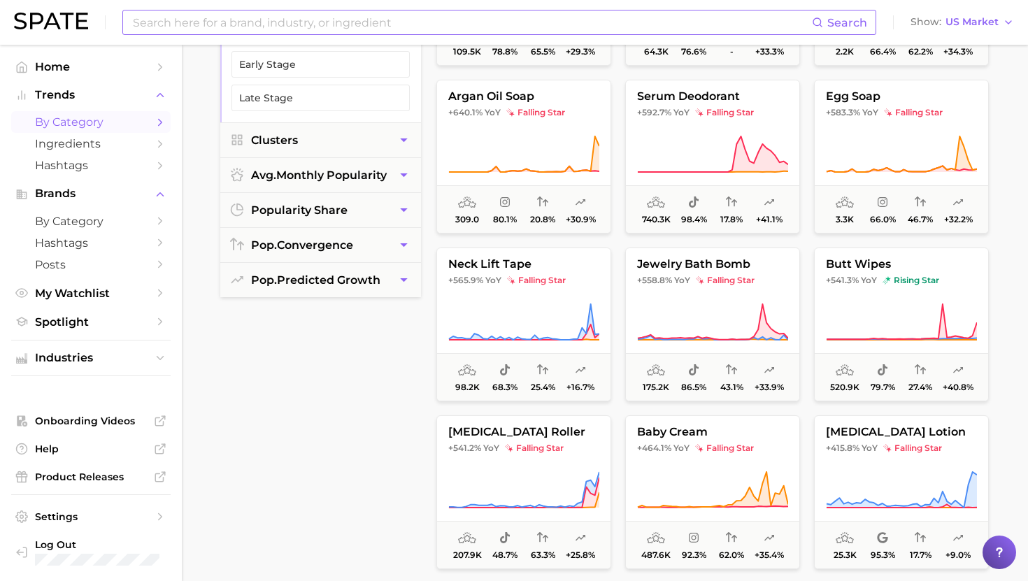
click at [460, 30] on input at bounding box center [472, 22] width 681 height 24
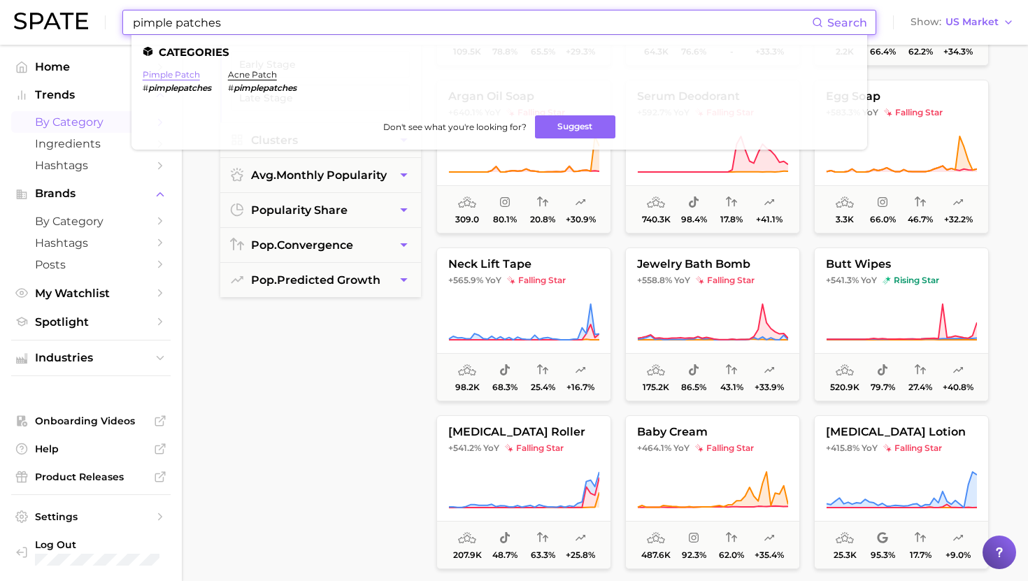
type input "pimple patches"
click at [169, 77] on link "pimple patch" at bounding box center [171, 74] width 57 height 10
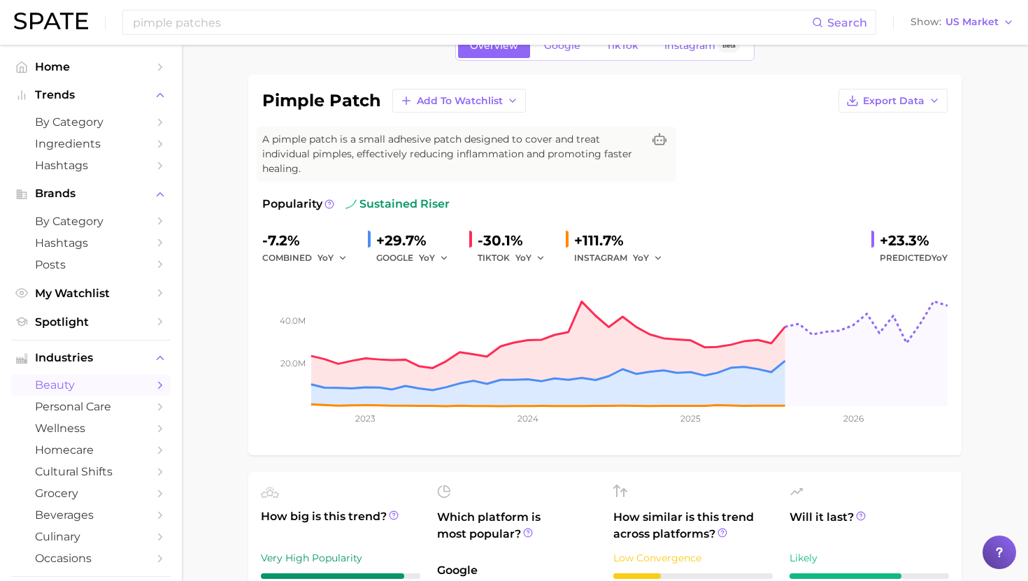
scroll to position [68, 0]
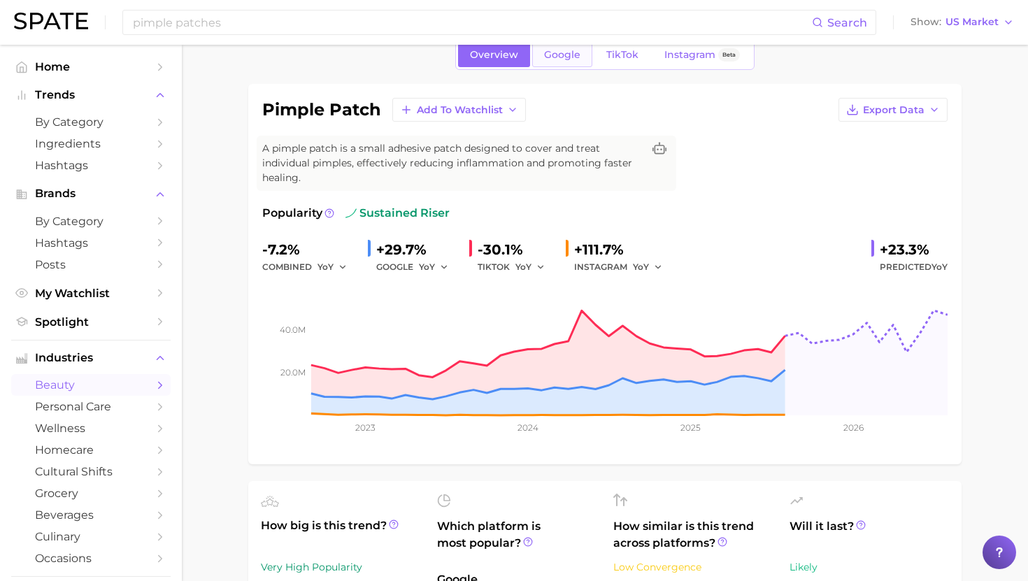
click at [566, 57] on span "Google" at bounding box center [562, 55] width 36 height 12
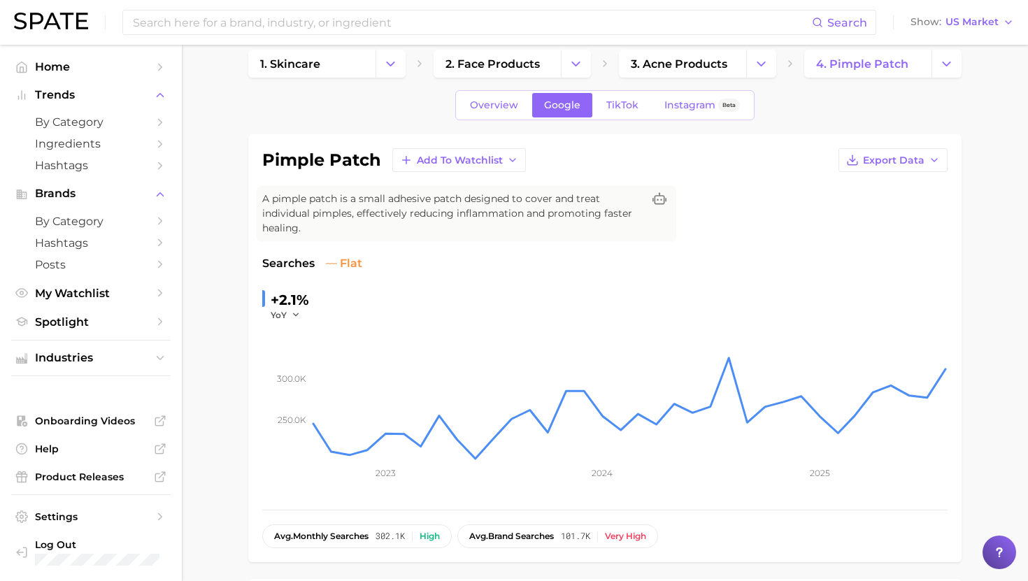
scroll to position [7, 0]
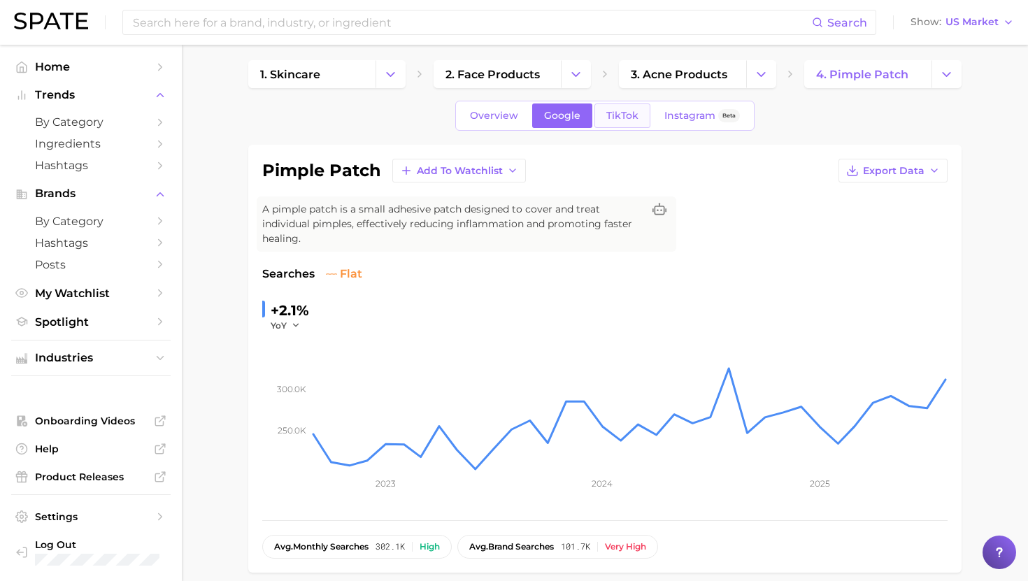
click at [626, 115] on span "TikTok" at bounding box center [622, 116] width 32 height 12
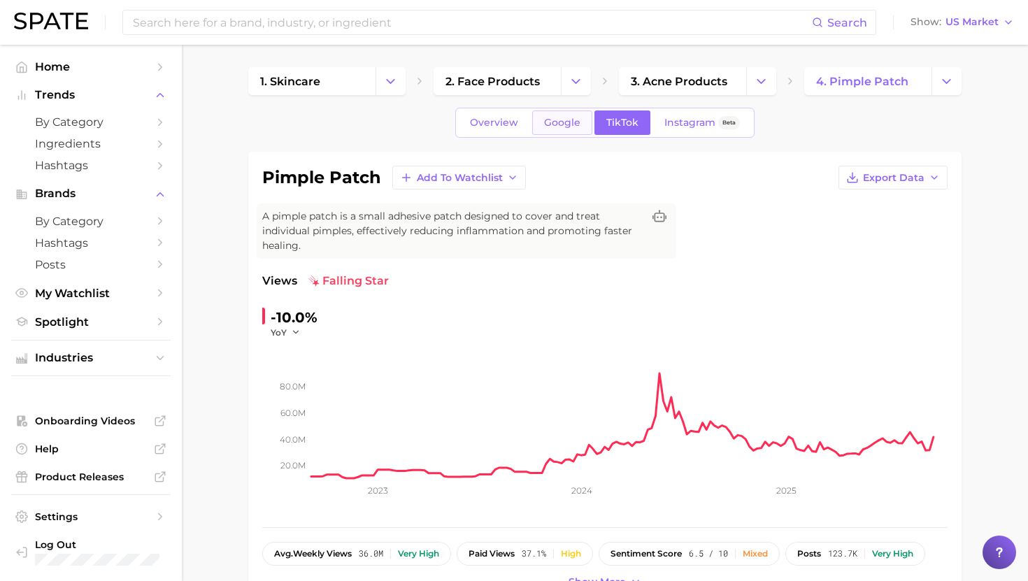
click at [569, 123] on span "Google" at bounding box center [562, 123] width 36 height 12
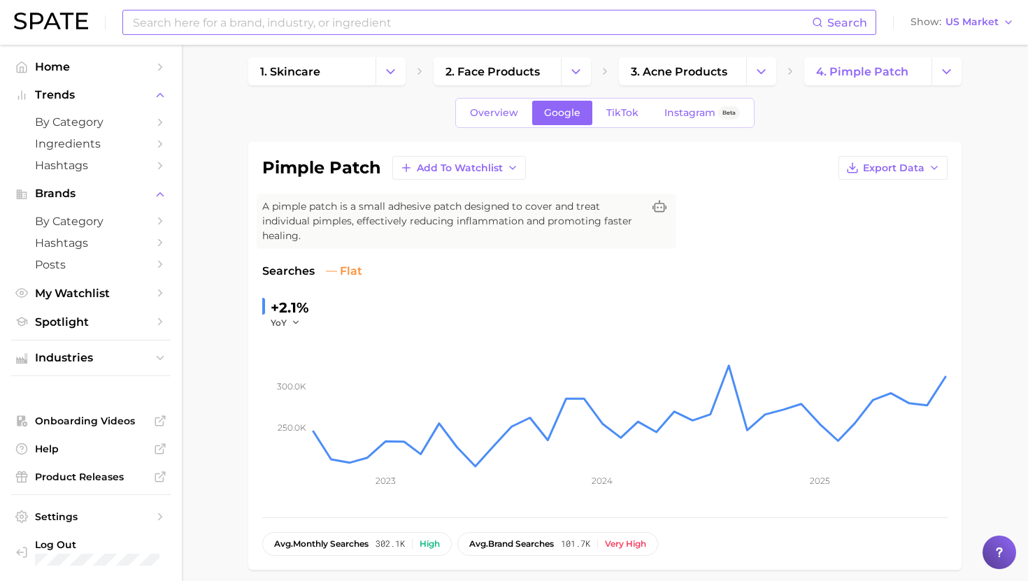
scroll to position [10, 0]
click at [620, 122] on link "TikTok" at bounding box center [623, 112] width 56 height 24
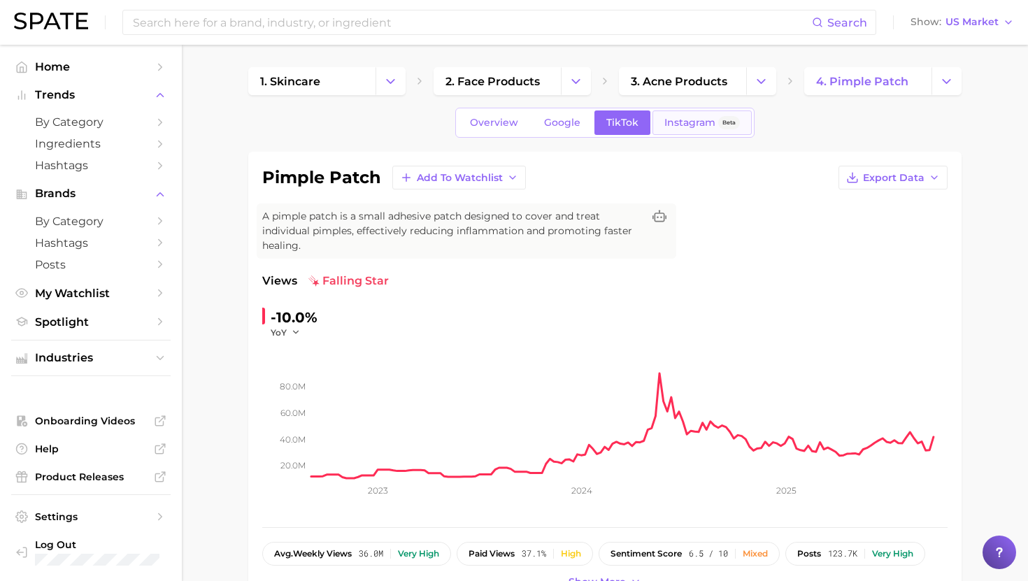
click at [682, 122] on span "Instagram" at bounding box center [690, 123] width 51 height 12
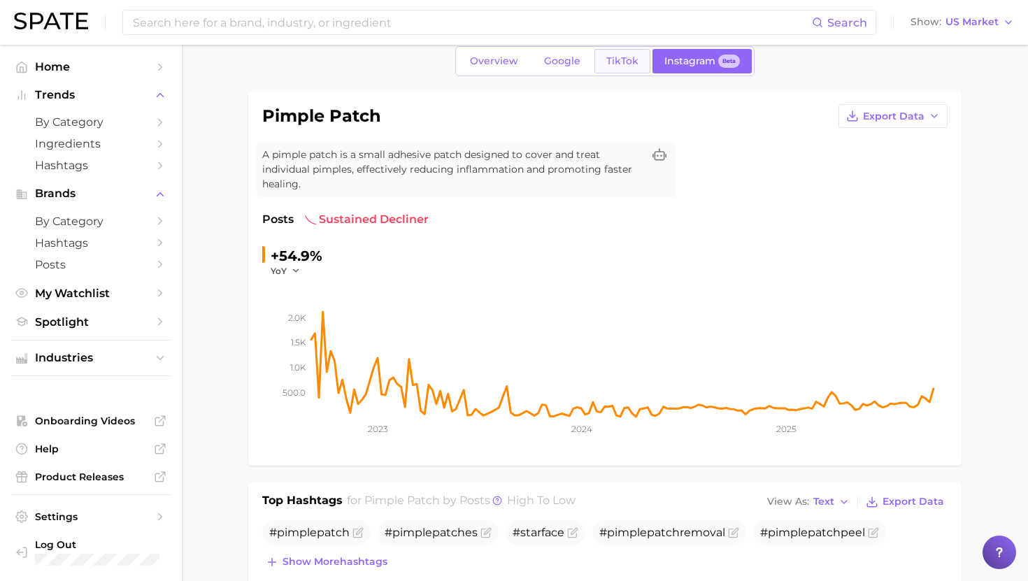
scroll to position [57, 0]
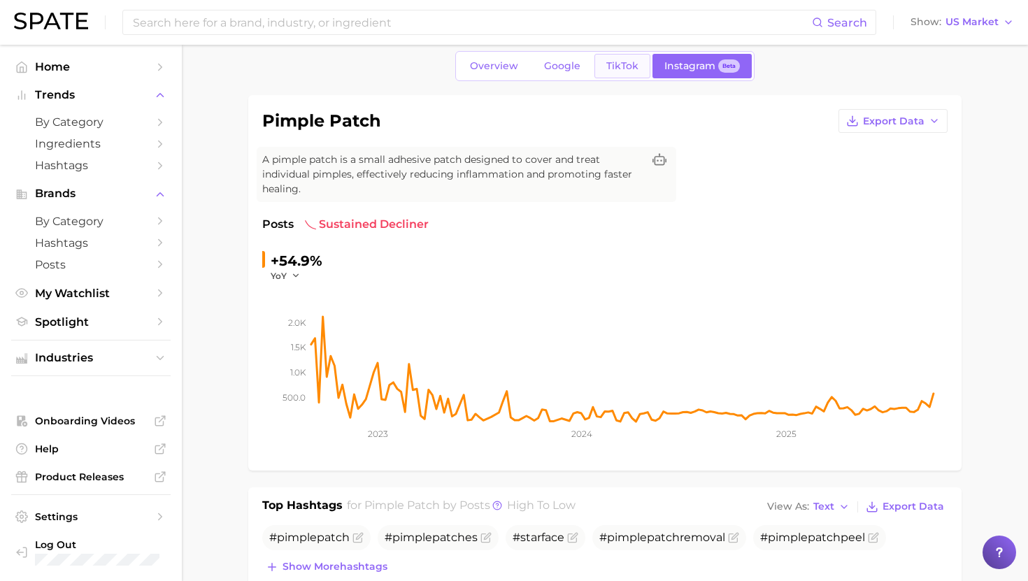
click at [621, 64] on span "TikTok" at bounding box center [622, 66] width 32 height 12
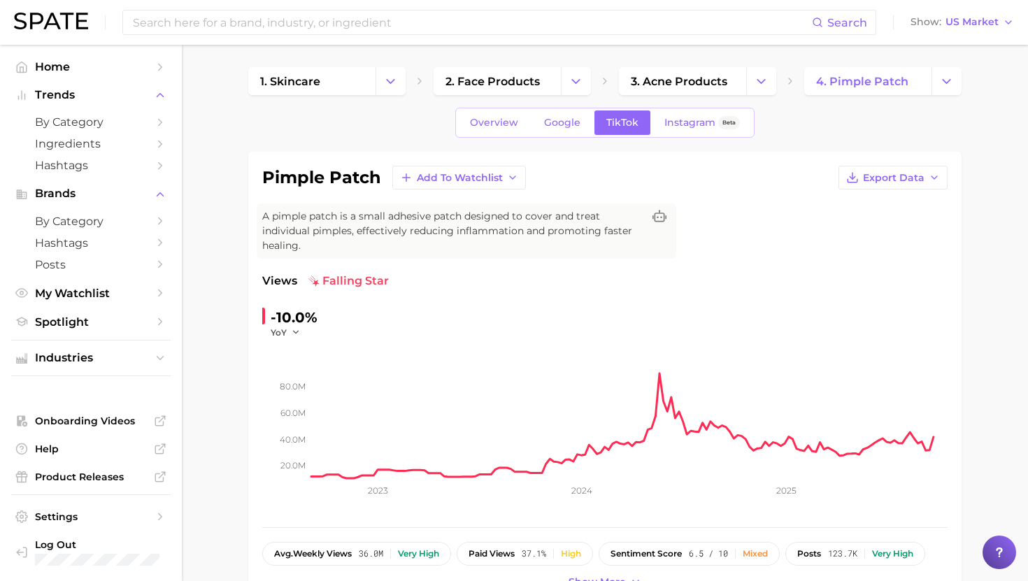
scroll to position [50, 0]
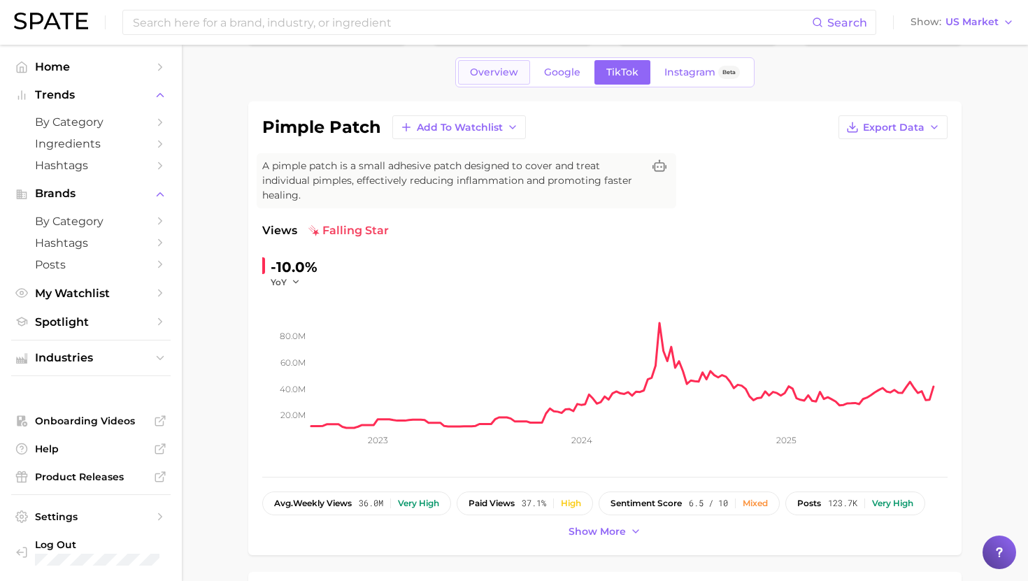
click at [505, 74] on span "Overview" at bounding box center [494, 72] width 48 height 12
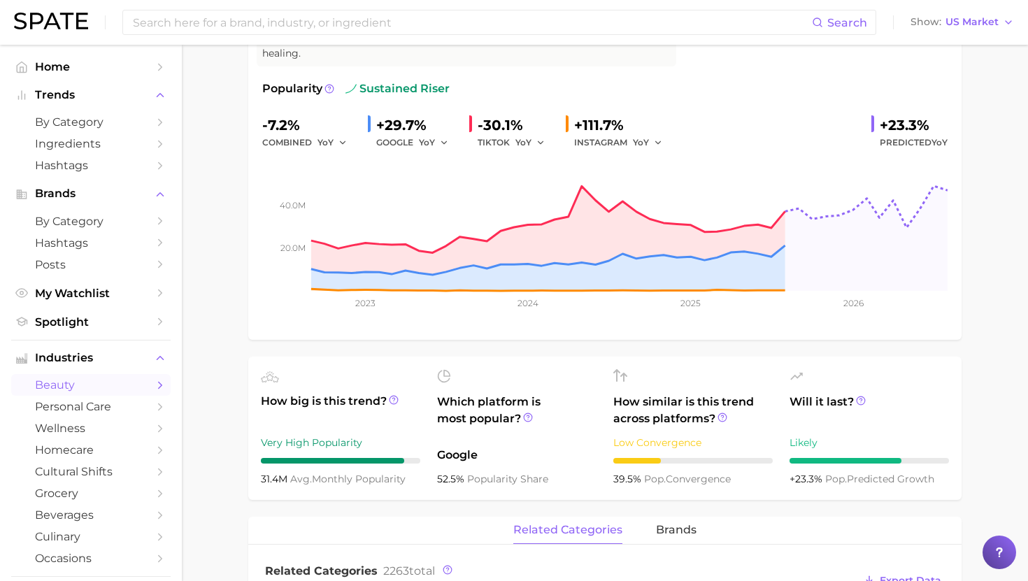
scroll to position [236, 0]
